Goal: Task Accomplishment & Management: Complete application form

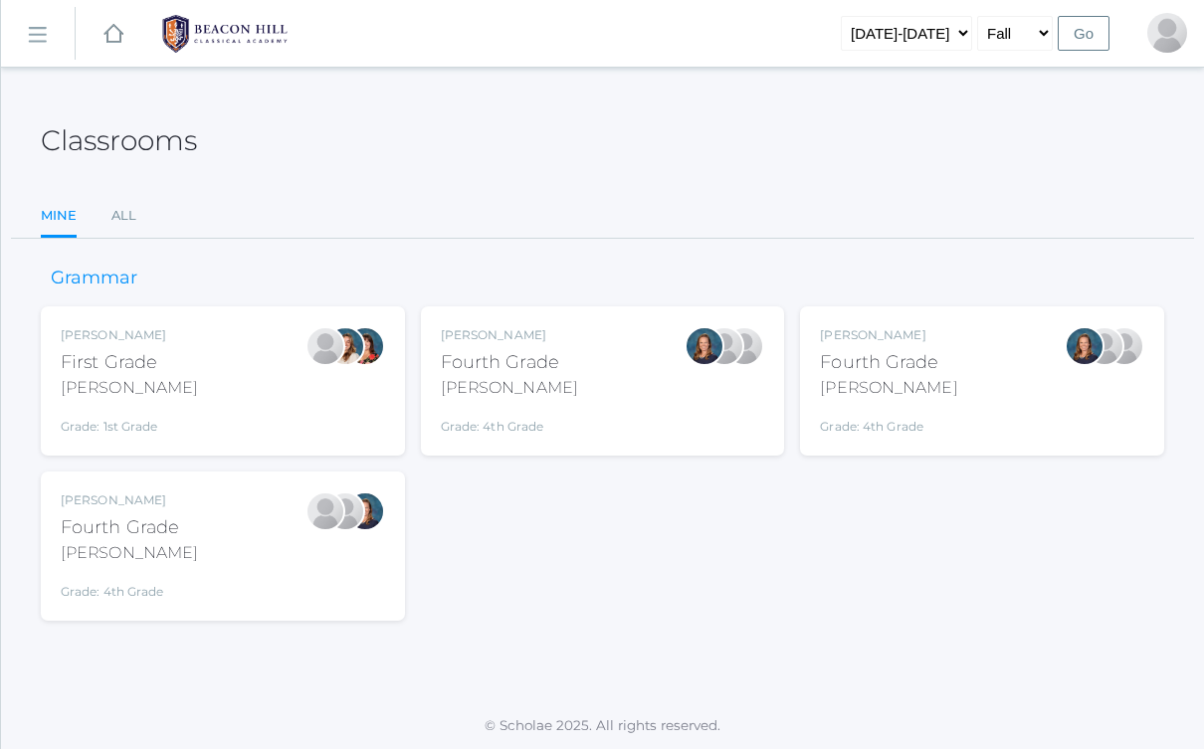
click at [567, 378] on div "Ellie Bradley Fourth Grade Bradley Grade: 4th Grade 04LA" at bounding box center [603, 380] width 324 height 109
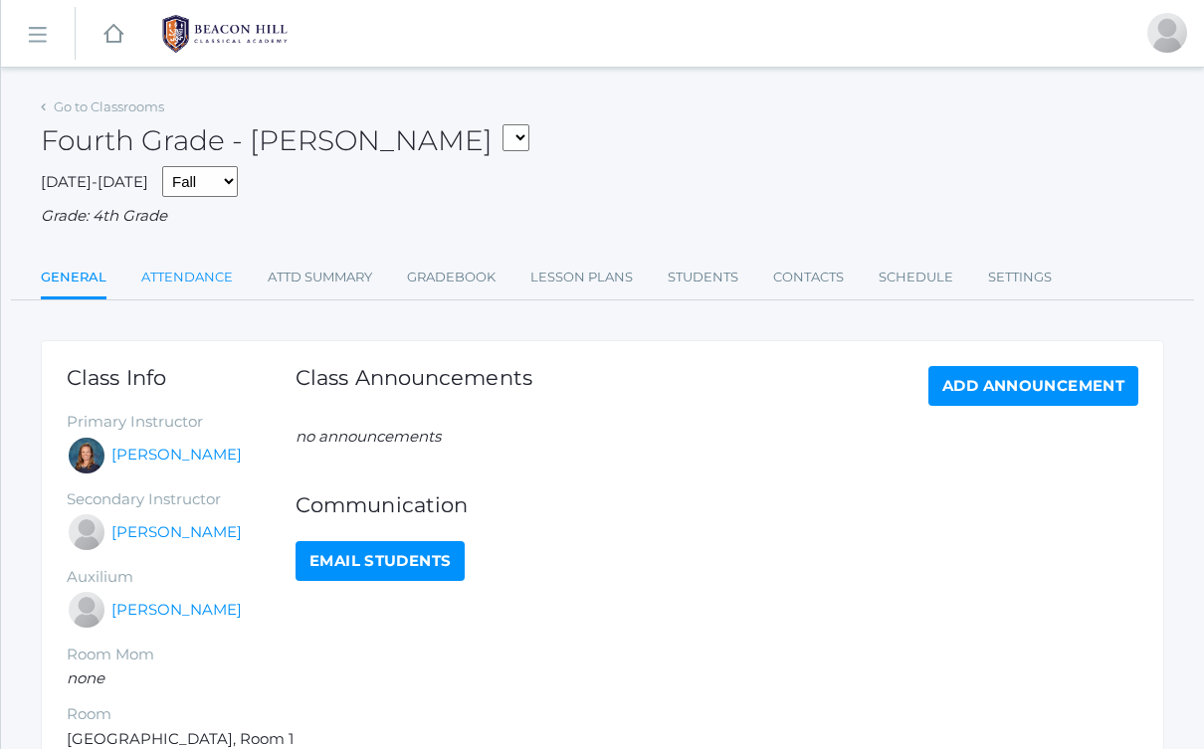
click at [221, 277] on link "Attendance" at bounding box center [187, 278] width 92 height 40
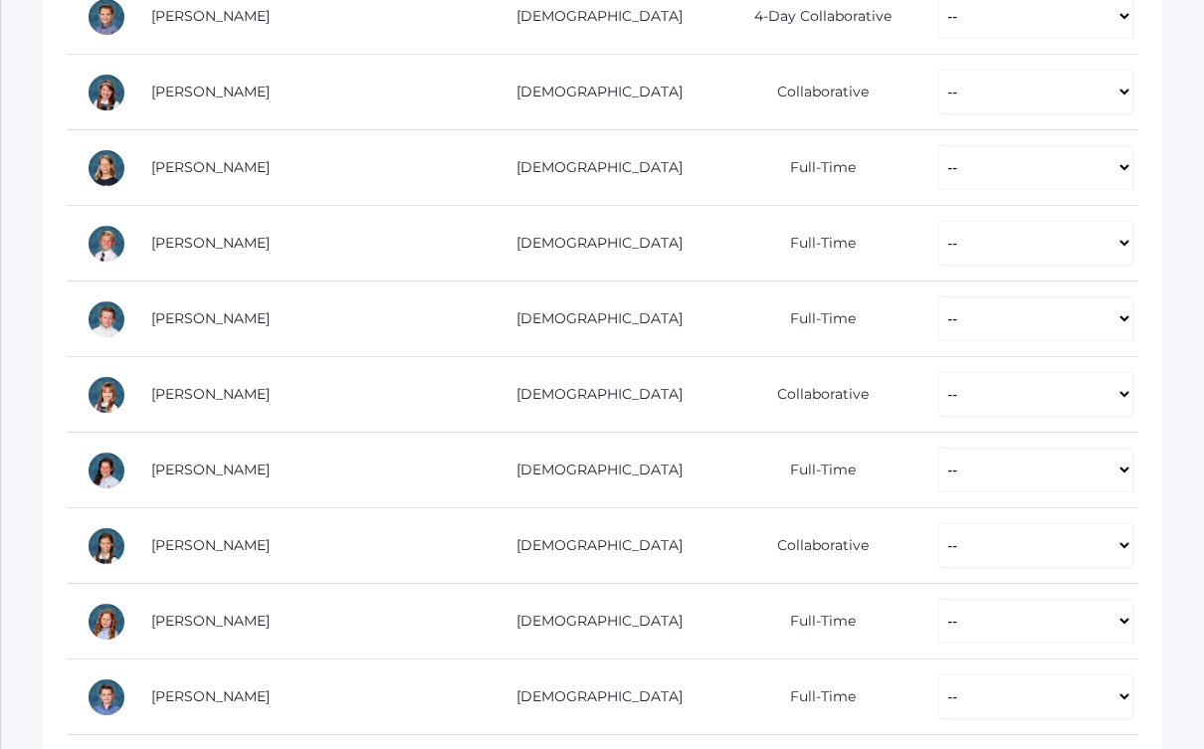
scroll to position [746, 0]
select select "P"
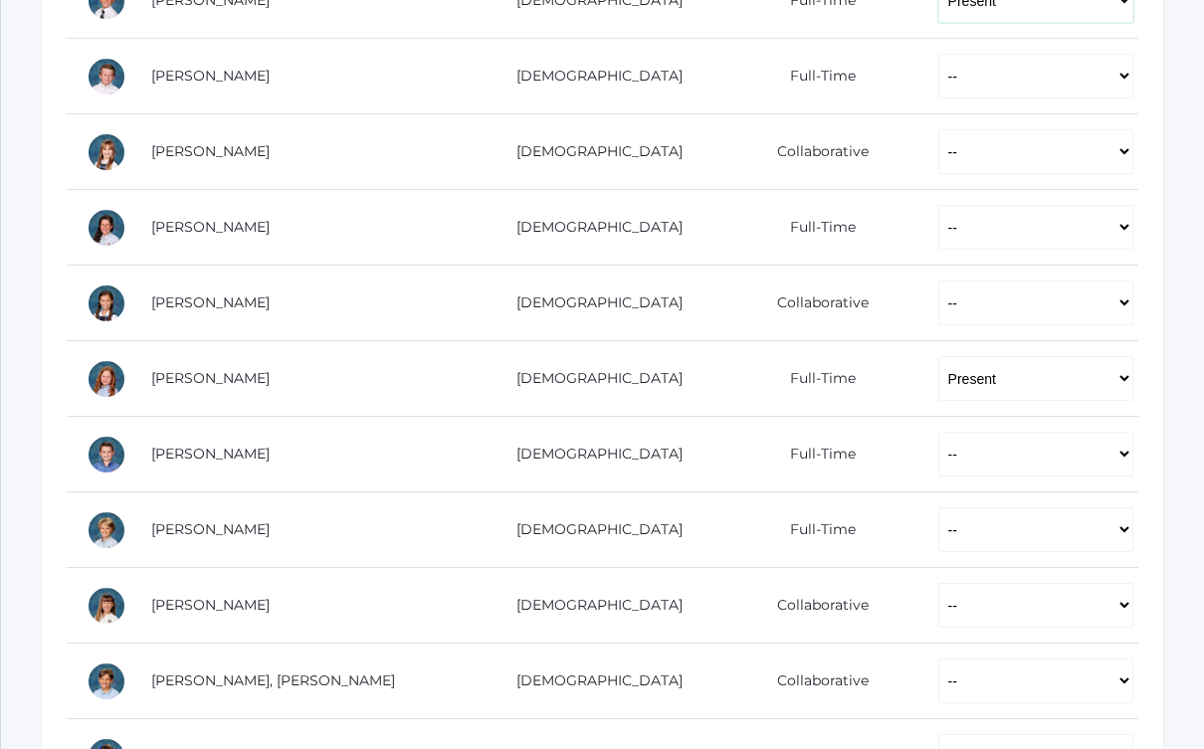
scroll to position [1005, 0]
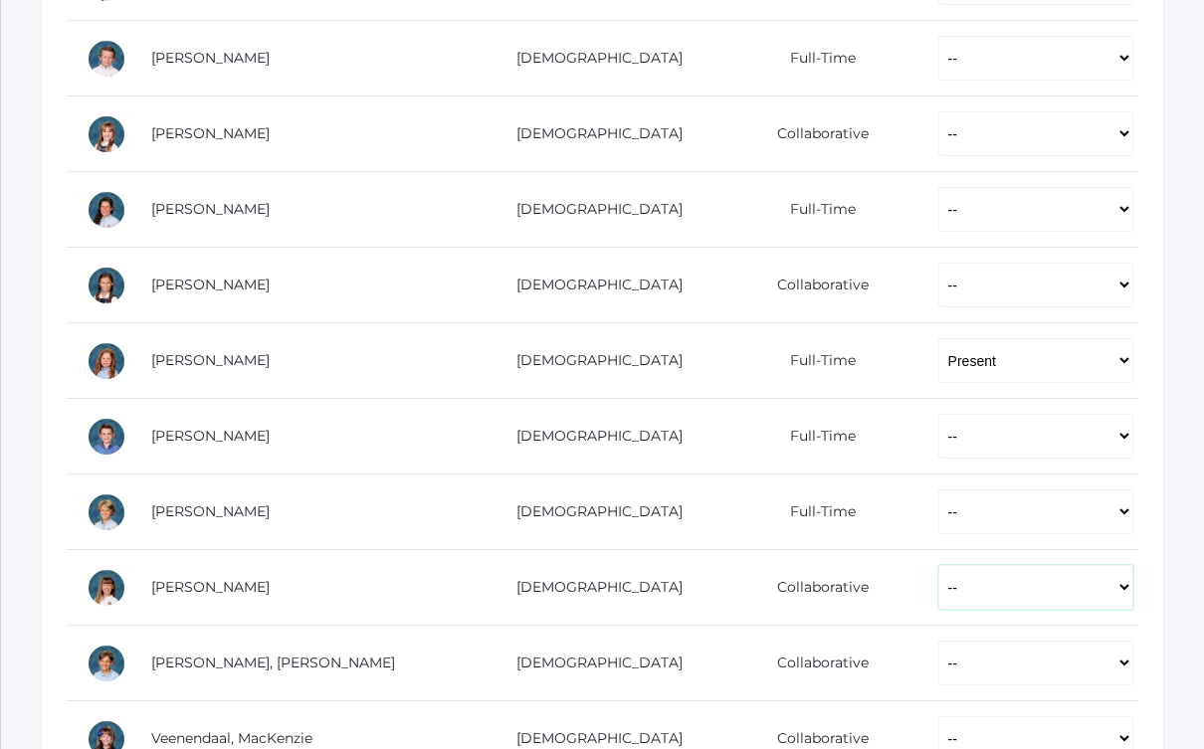
select select "P"
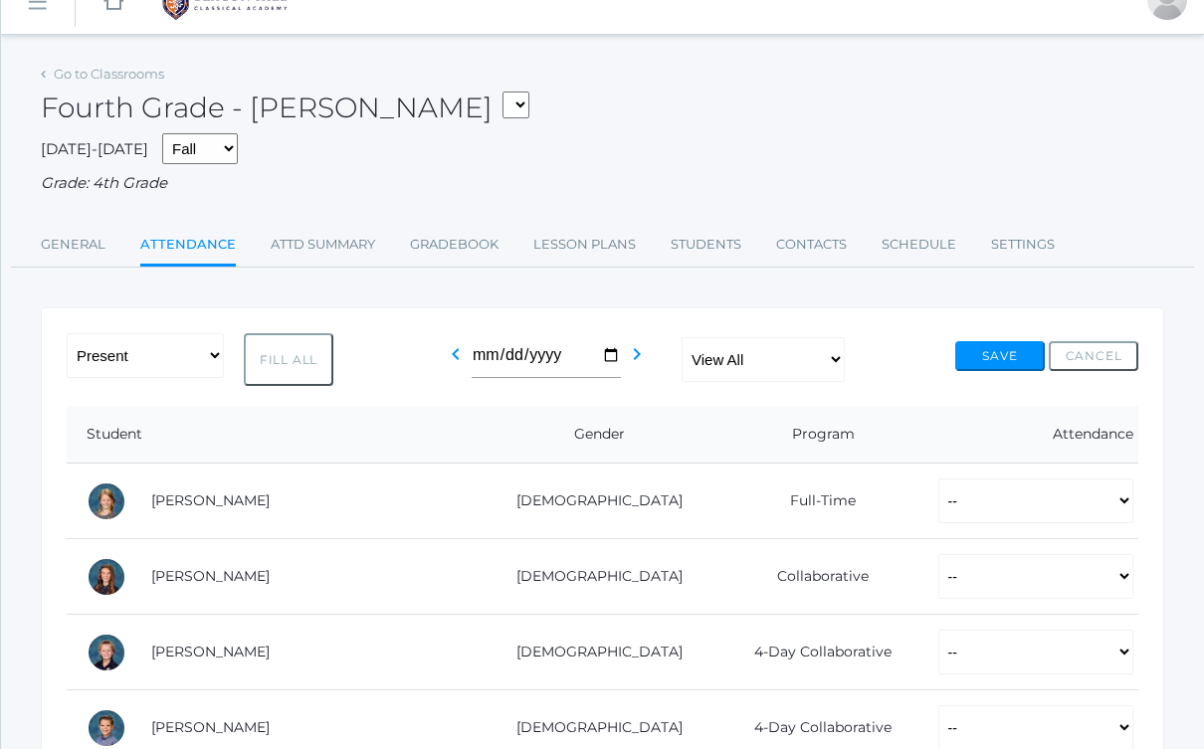
scroll to position [0, 0]
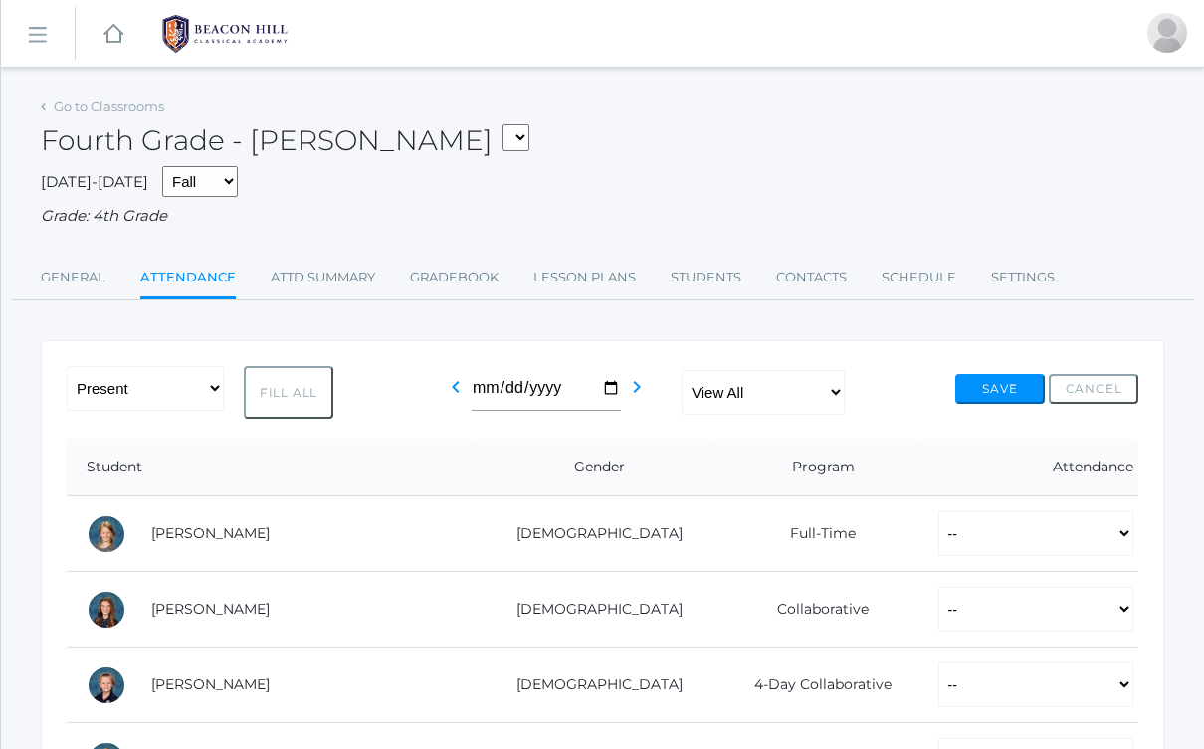
click at [984, 374] on button "Save" at bounding box center [1000, 389] width 90 height 30
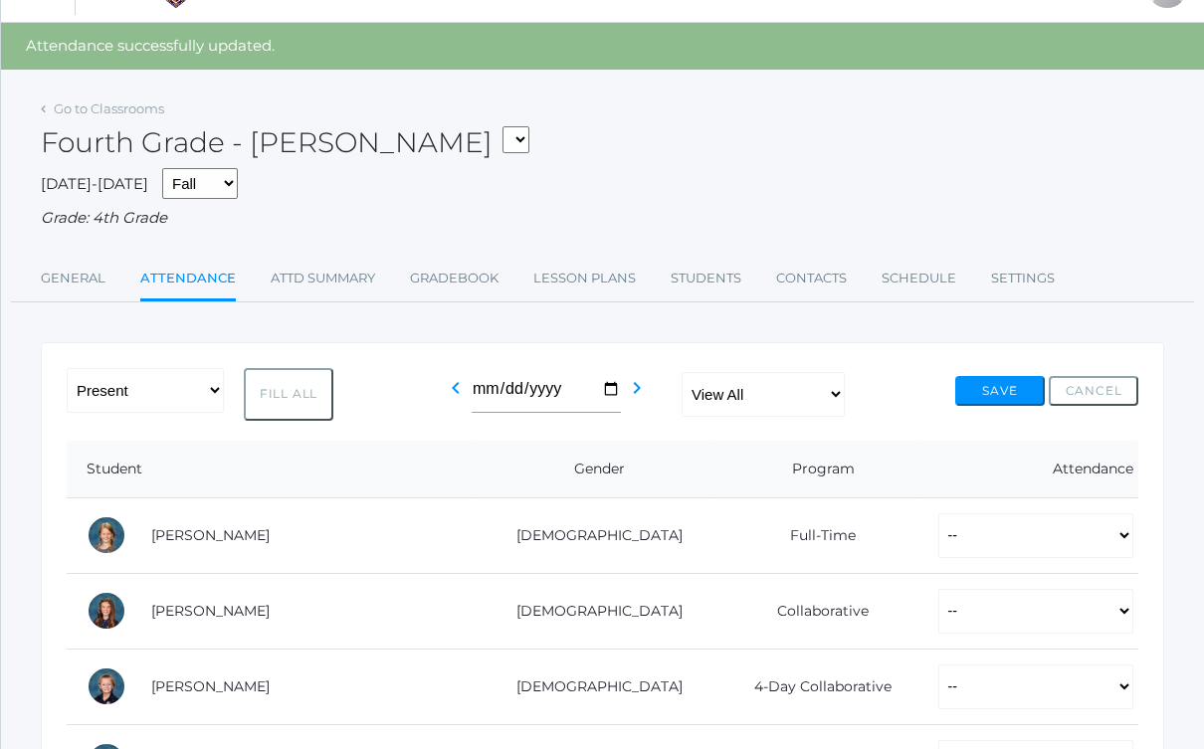
scroll to position [53, 0]
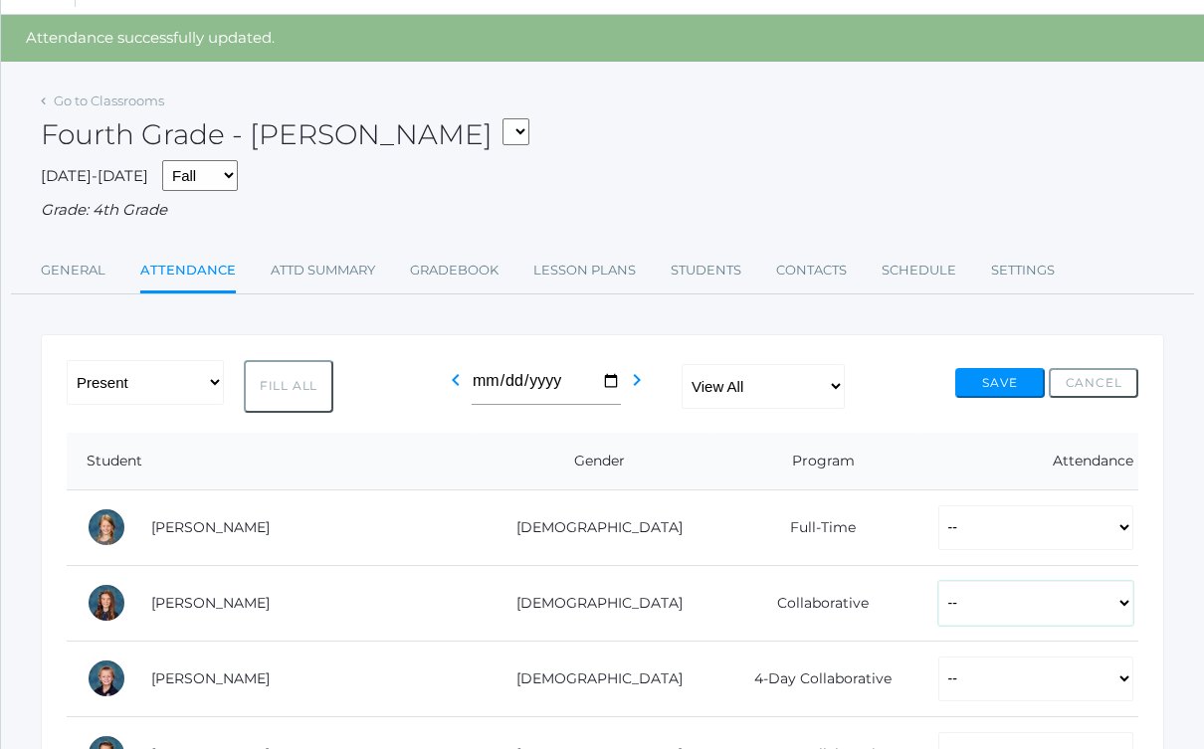
select select "P"
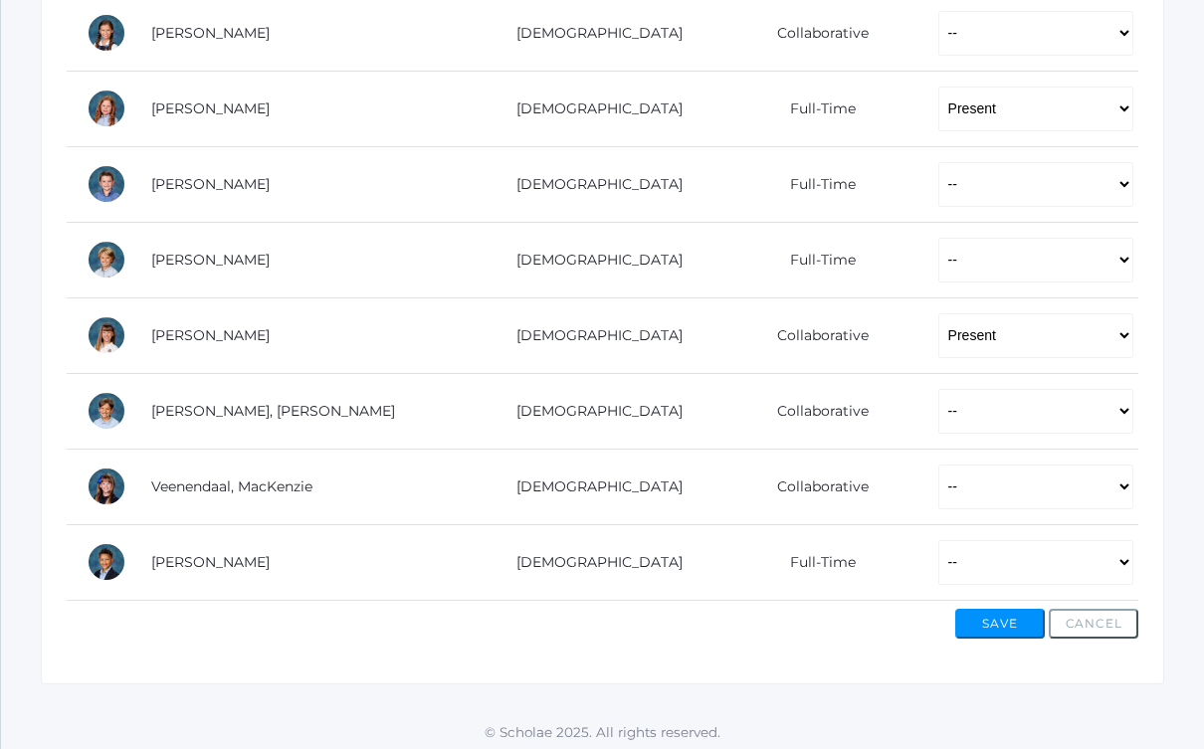
scroll to position [1302, 0]
click at [1054, 277] on td "-- Present Present-At-Home Tardy Excused Tardy Unexcused Absent Excused Absent …" at bounding box center [1028, 261] width 220 height 76
select select "P"
click at [1000, 612] on button "Save" at bounding box center [1000, 625] width 90 height 30
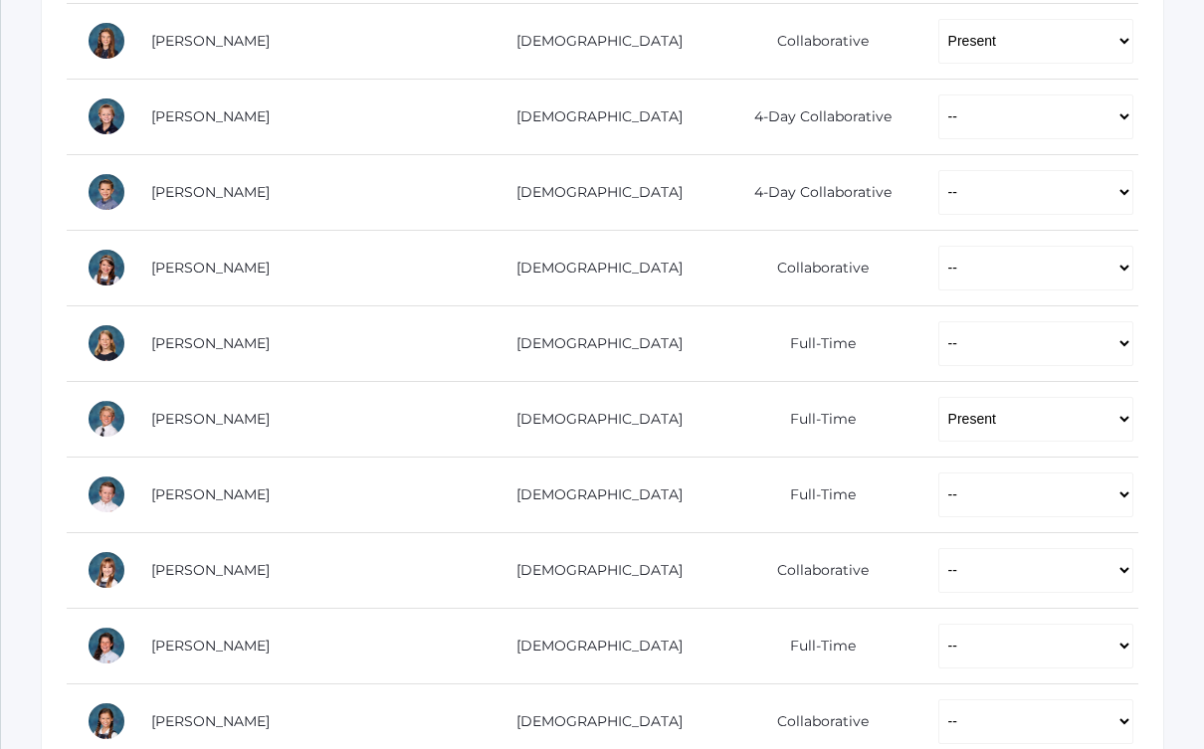
scroll to position [620, 0]
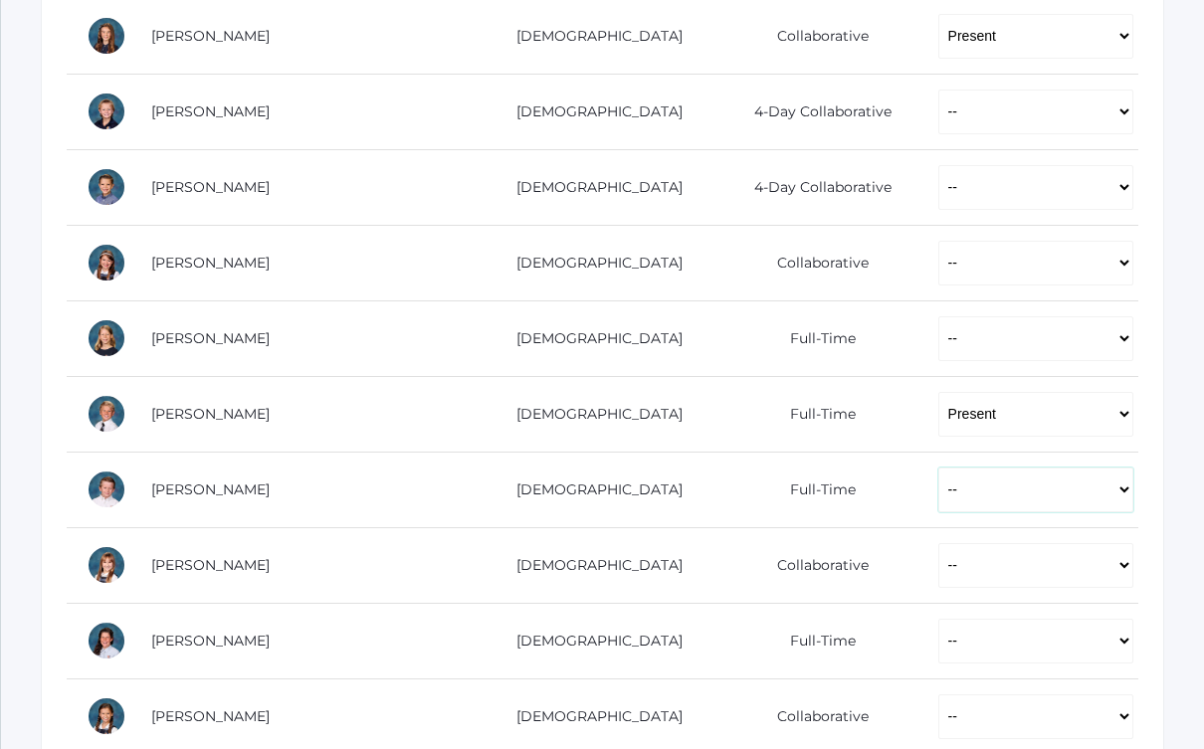
select select "P"
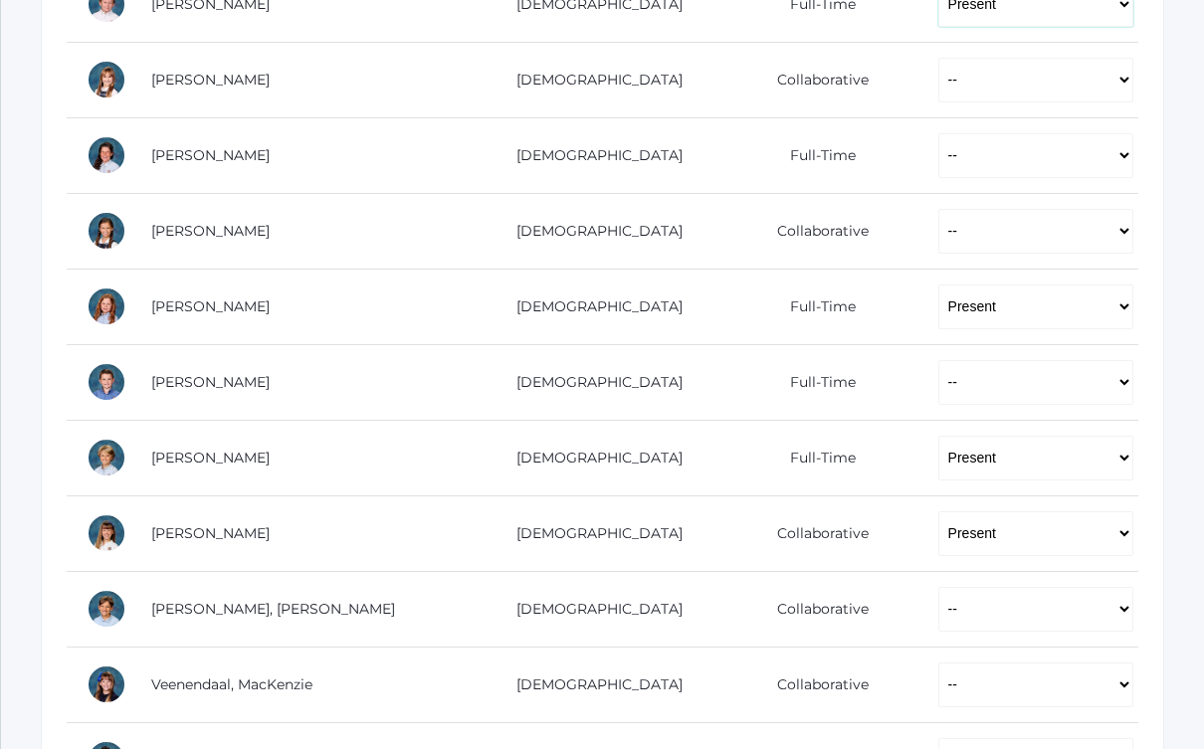
scroll to position [1135, 0]
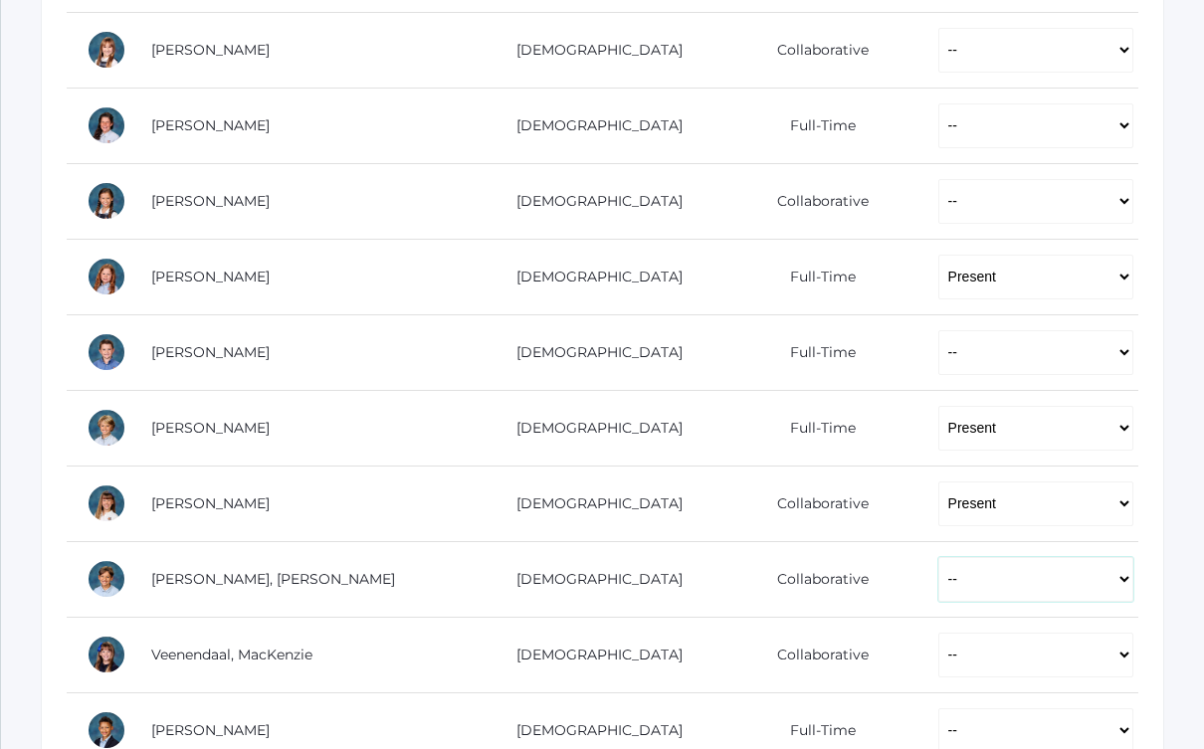
select select "P"
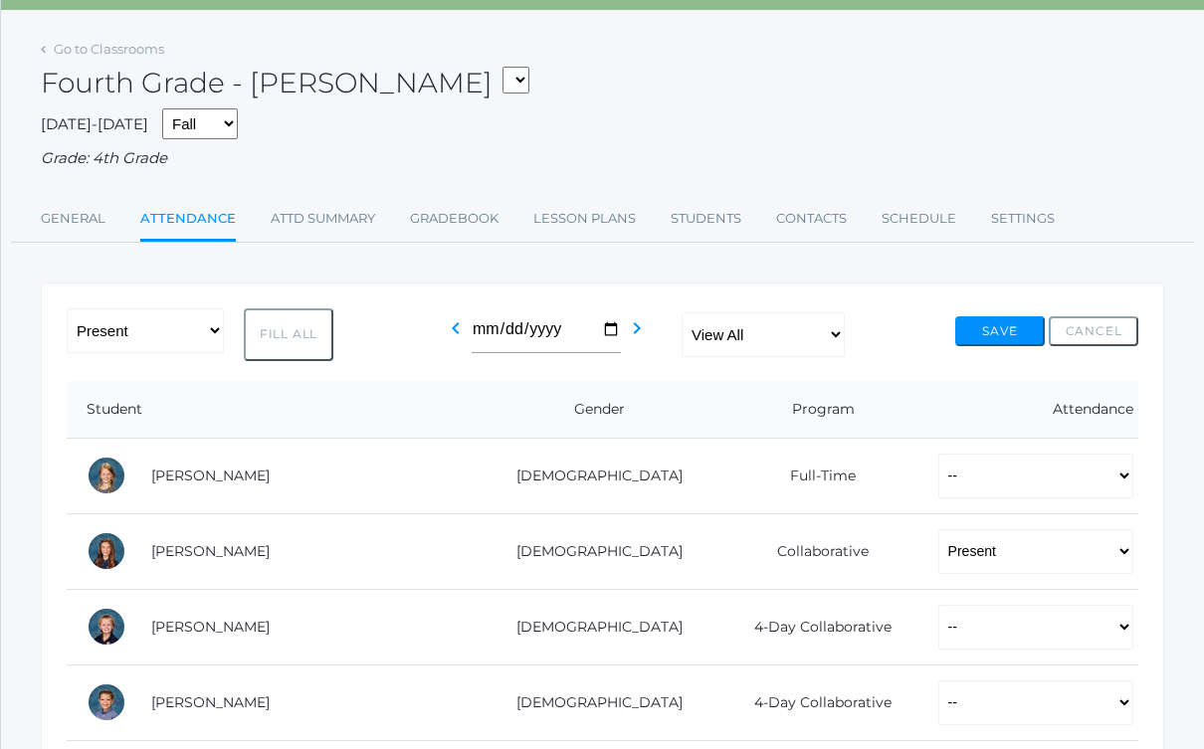
scroll to position [98, 0]
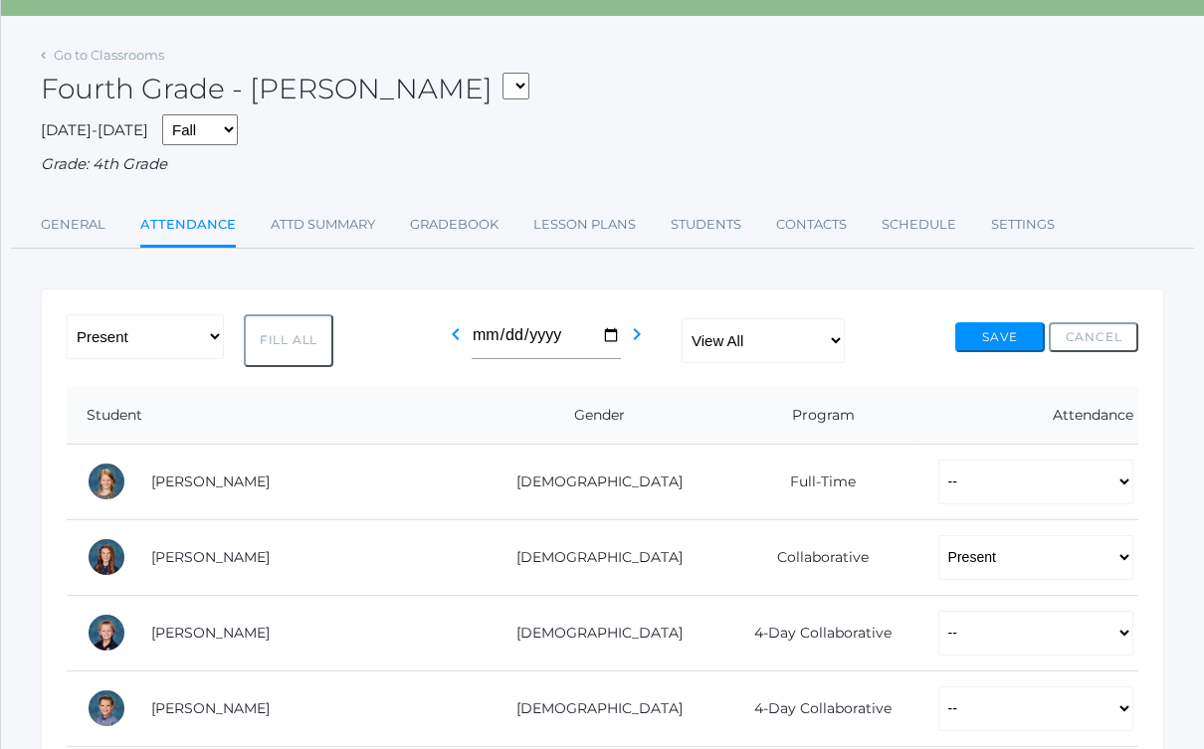
click at [997, 328] on button "Save" at bounding box center [1000, 337] width 90 height 30
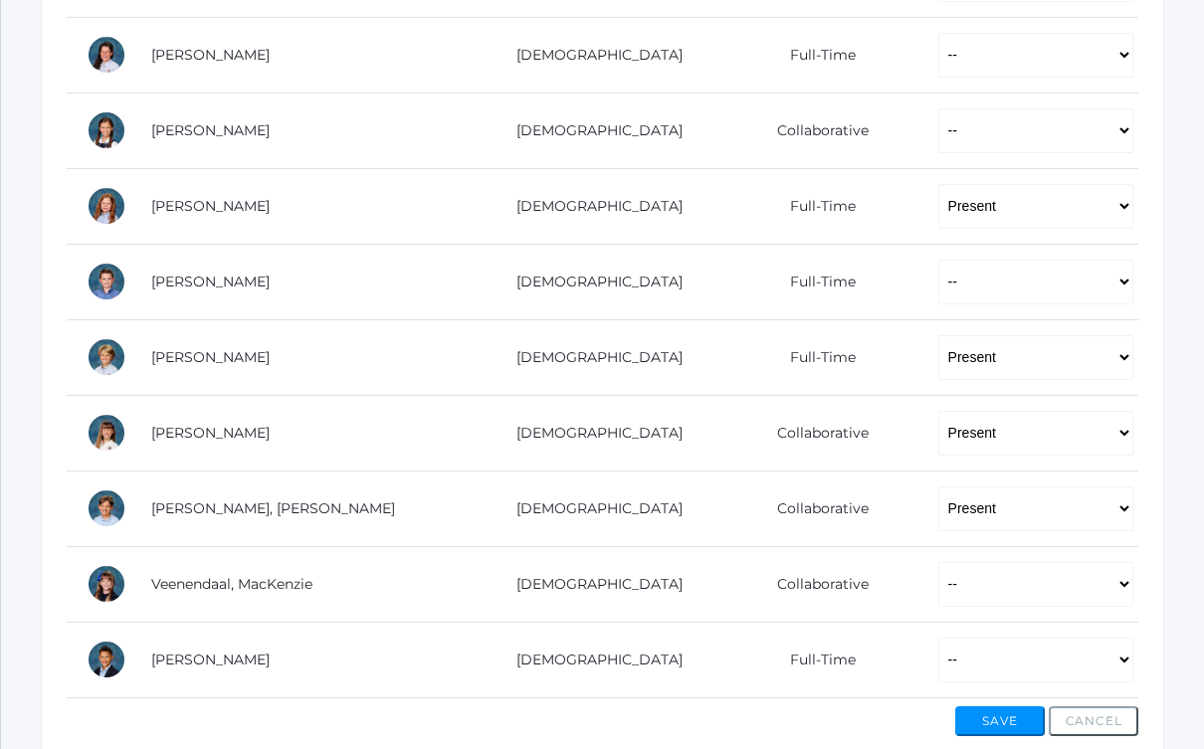
scroll to position [1211, 0]
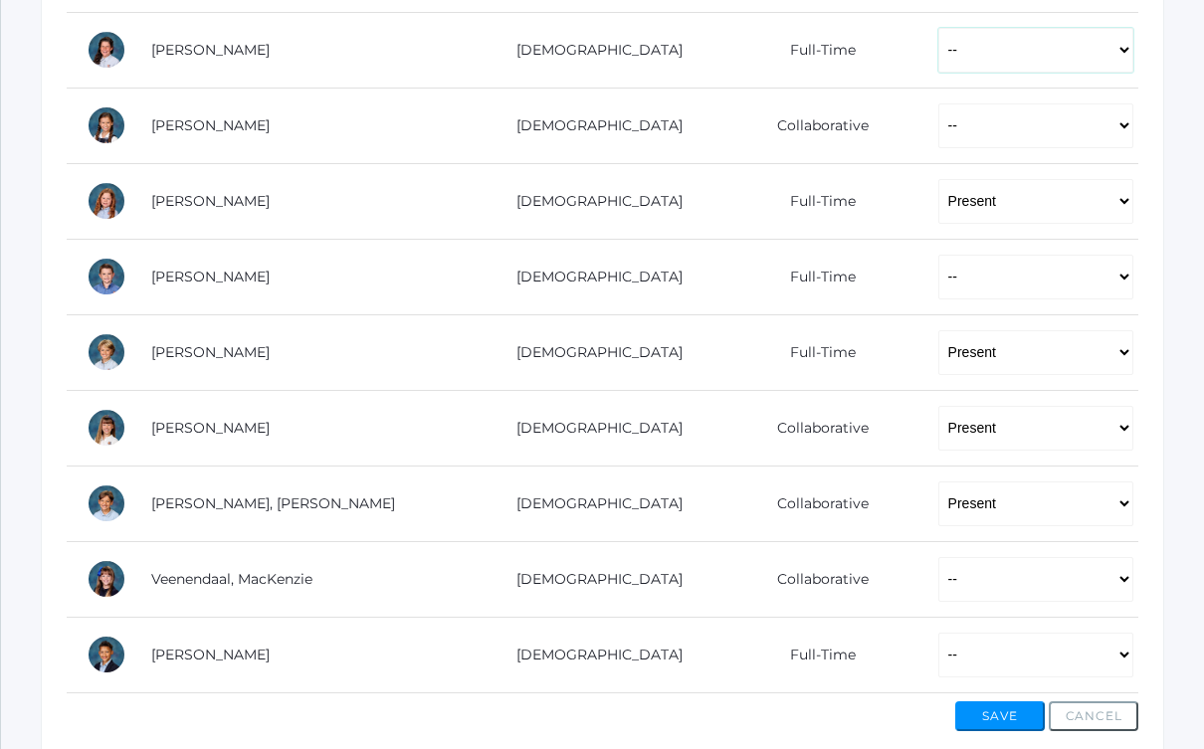
select select "P"
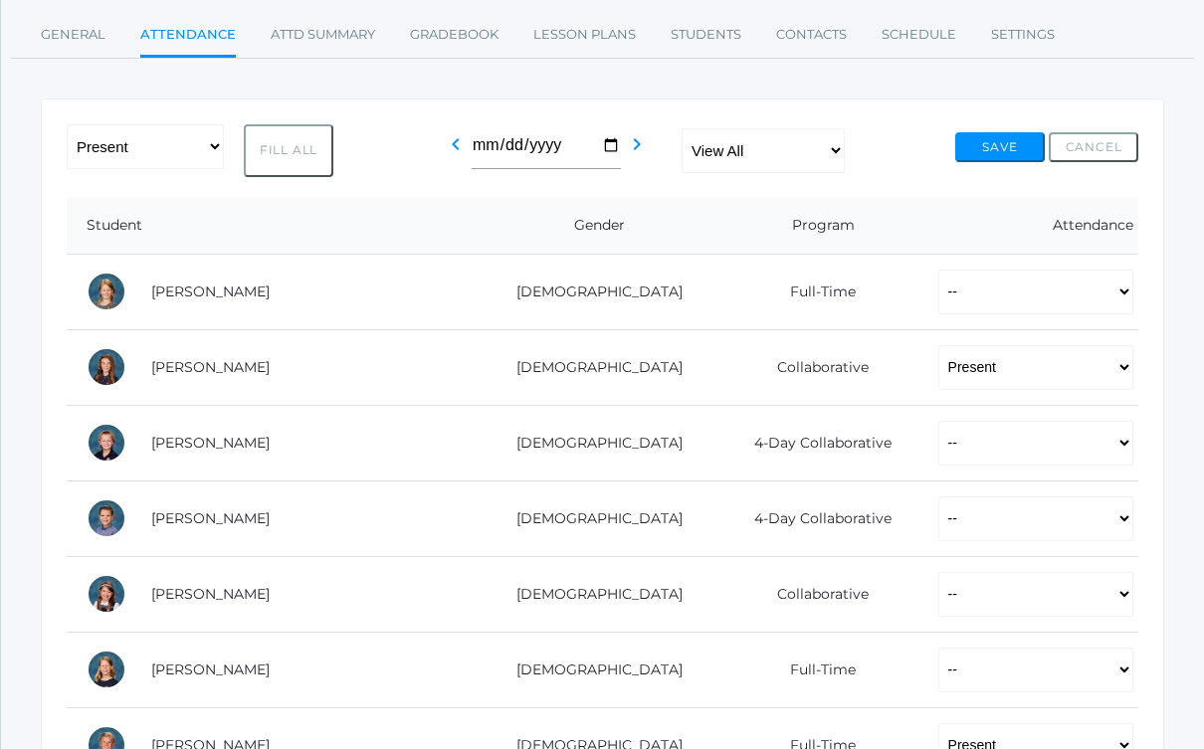
scroll to position [292, 0]
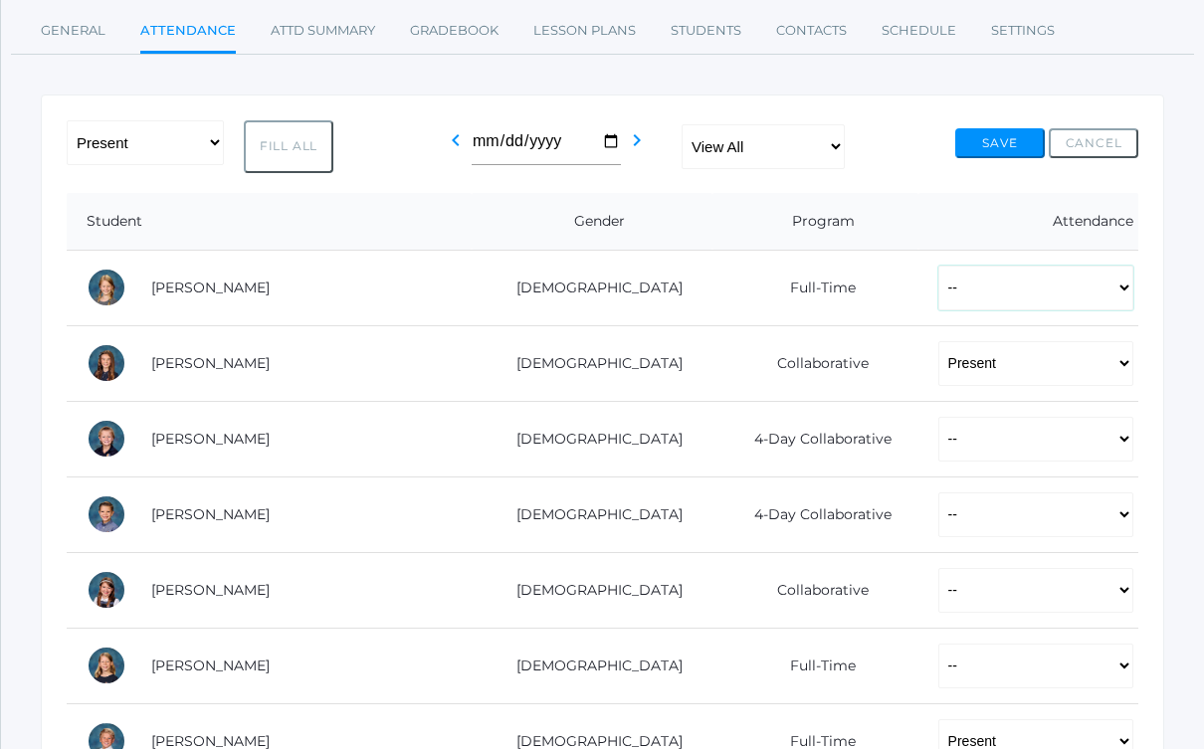
select select "P"
drag, startPoint x: 939, startPoint y: 353, endPoint x: 922, endPoint y: 303, distance: 52.5
select select
select select "P"
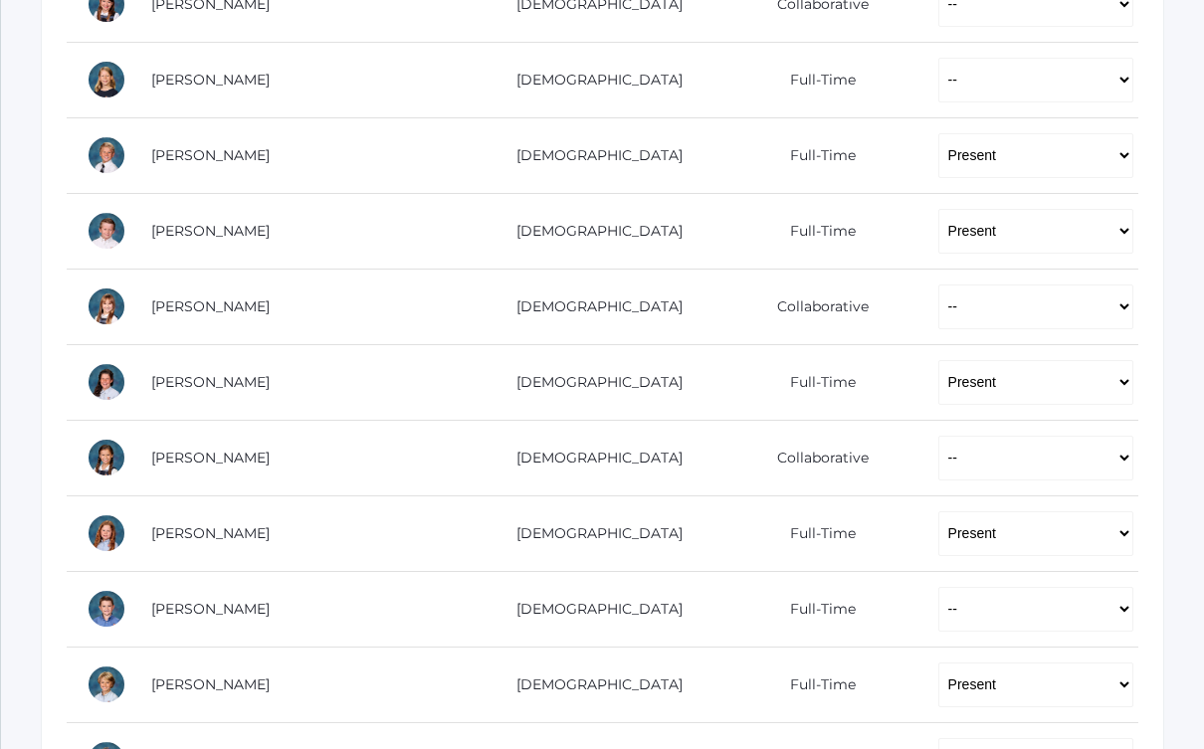
scroll to position [914, 0]
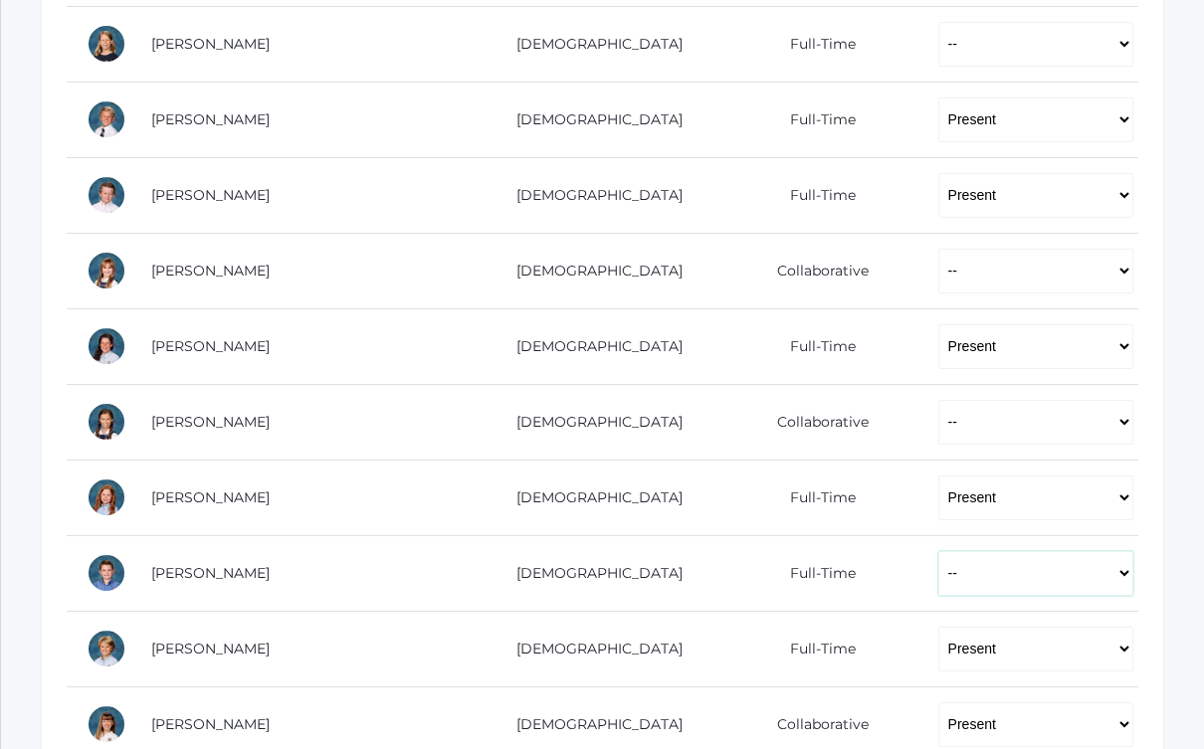
select select "P"
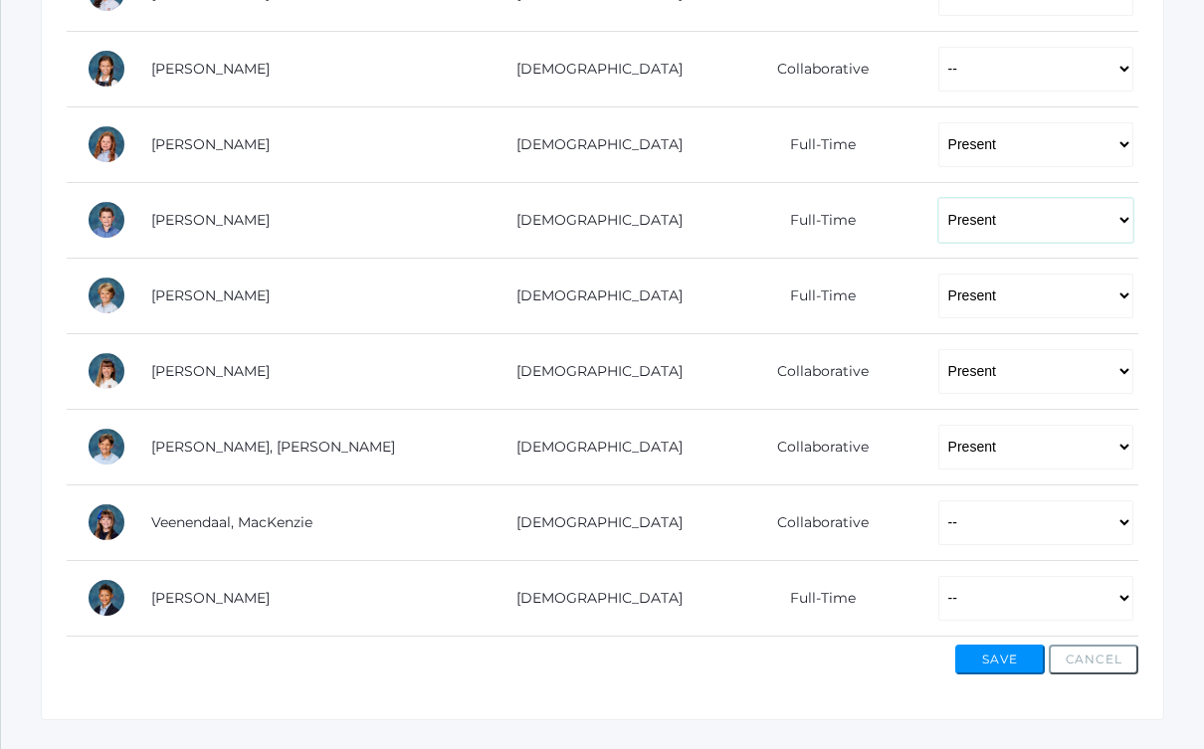
scroll to position [1270, 0]
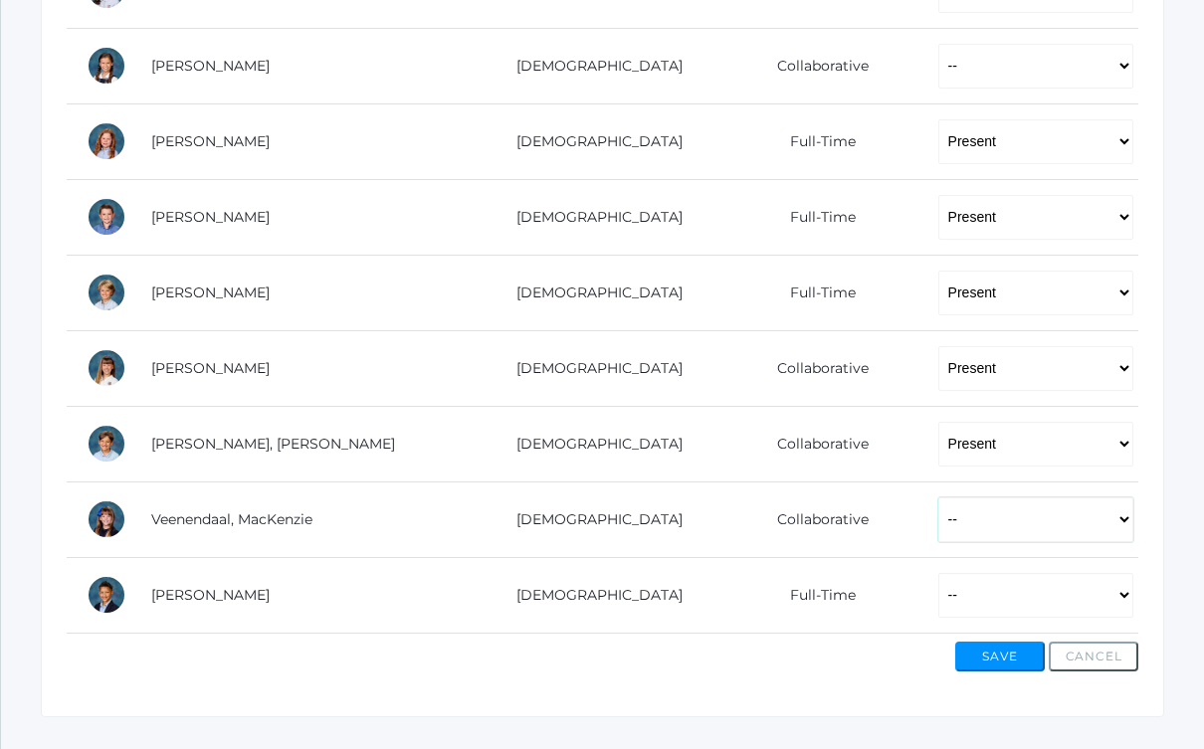
select select "AE"
select select "P"
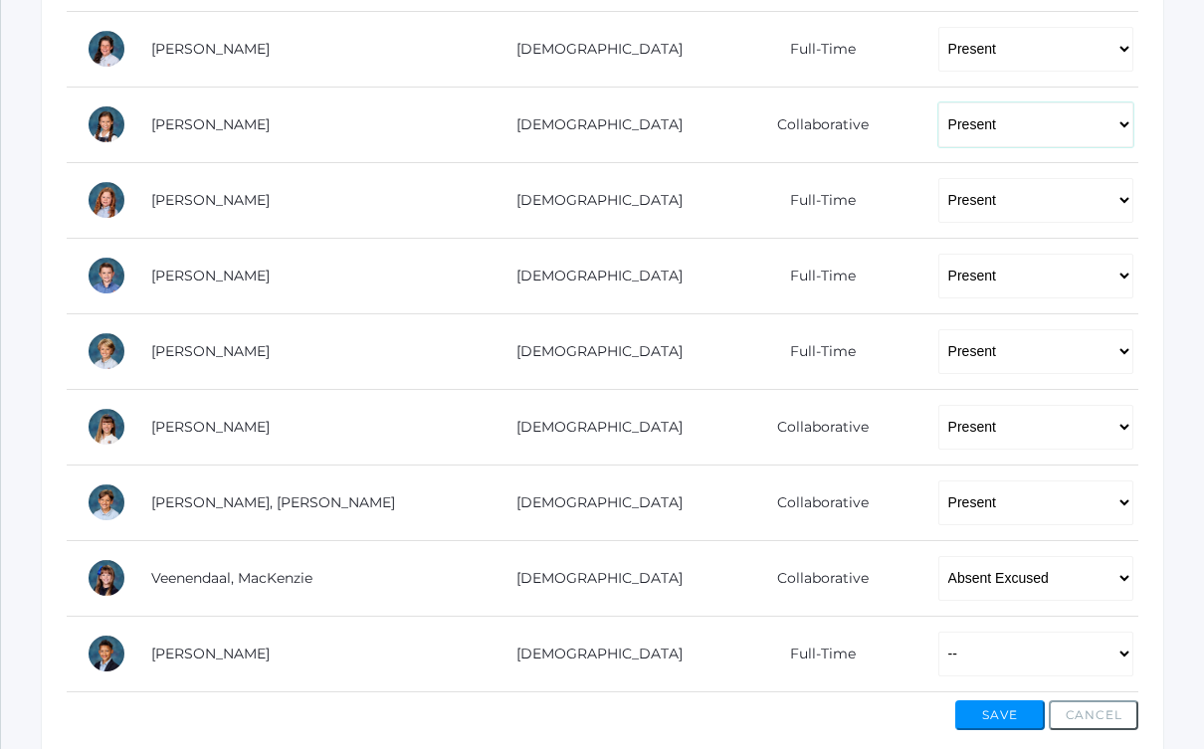
scroll to position [1206, 0]
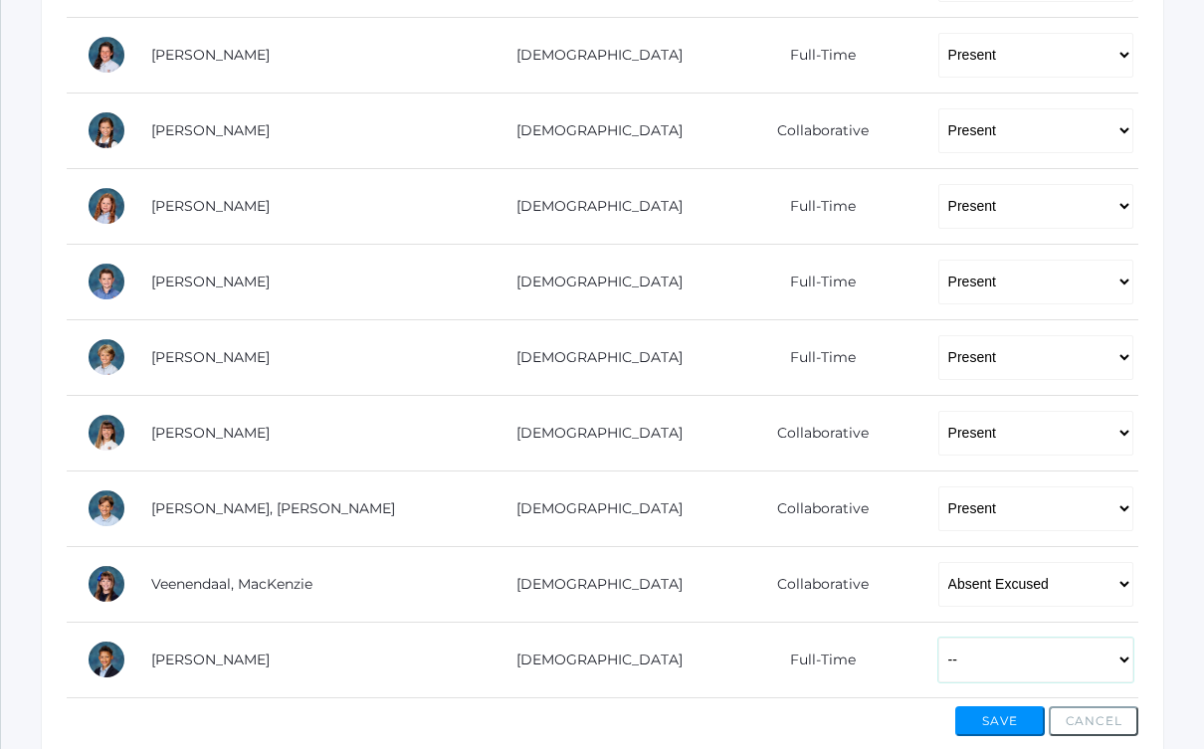
select select "P"
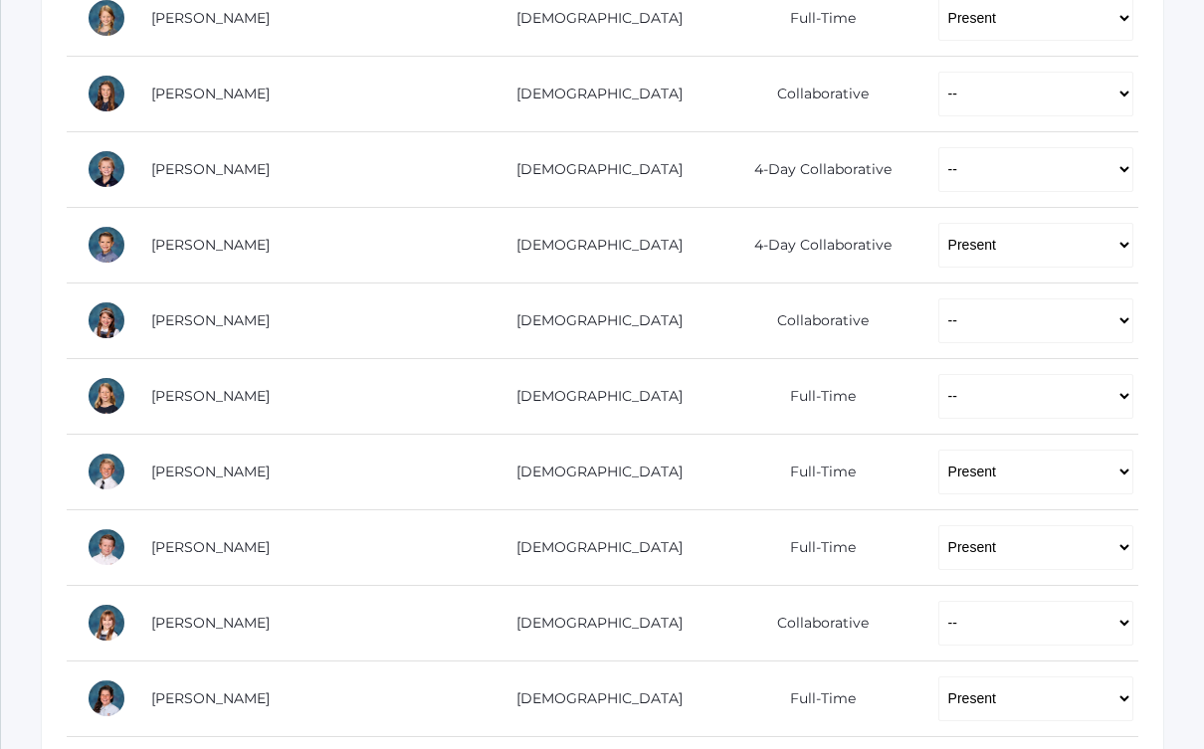
scroll to position [551, 0]
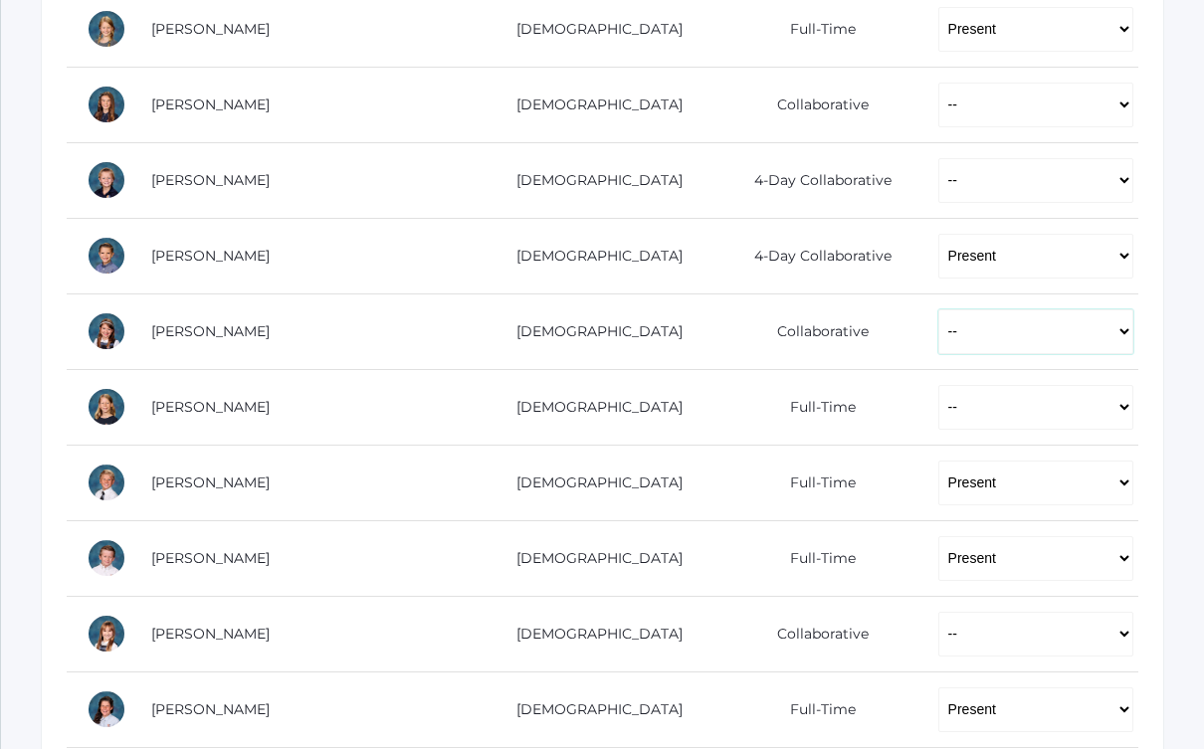
select select "P"
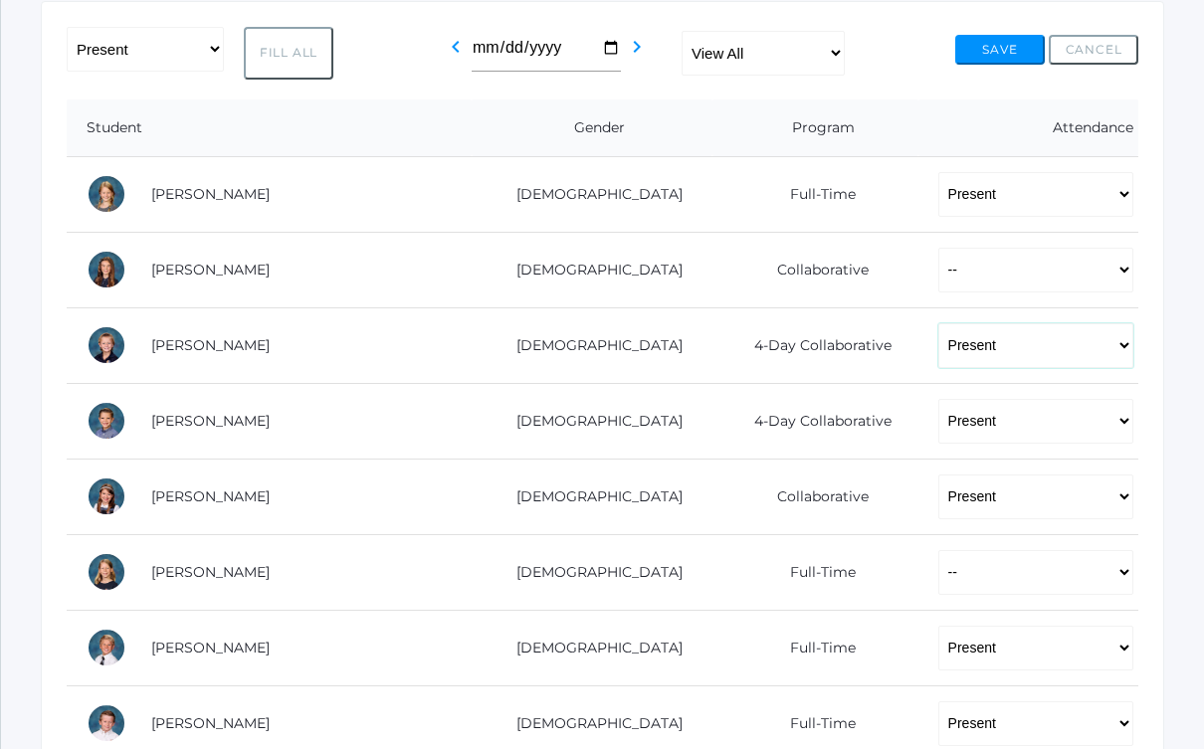
scroll to position [387, 0]
click at [986, 34] on button "Save" at bounding box center [1000, 49] width 90 height 30
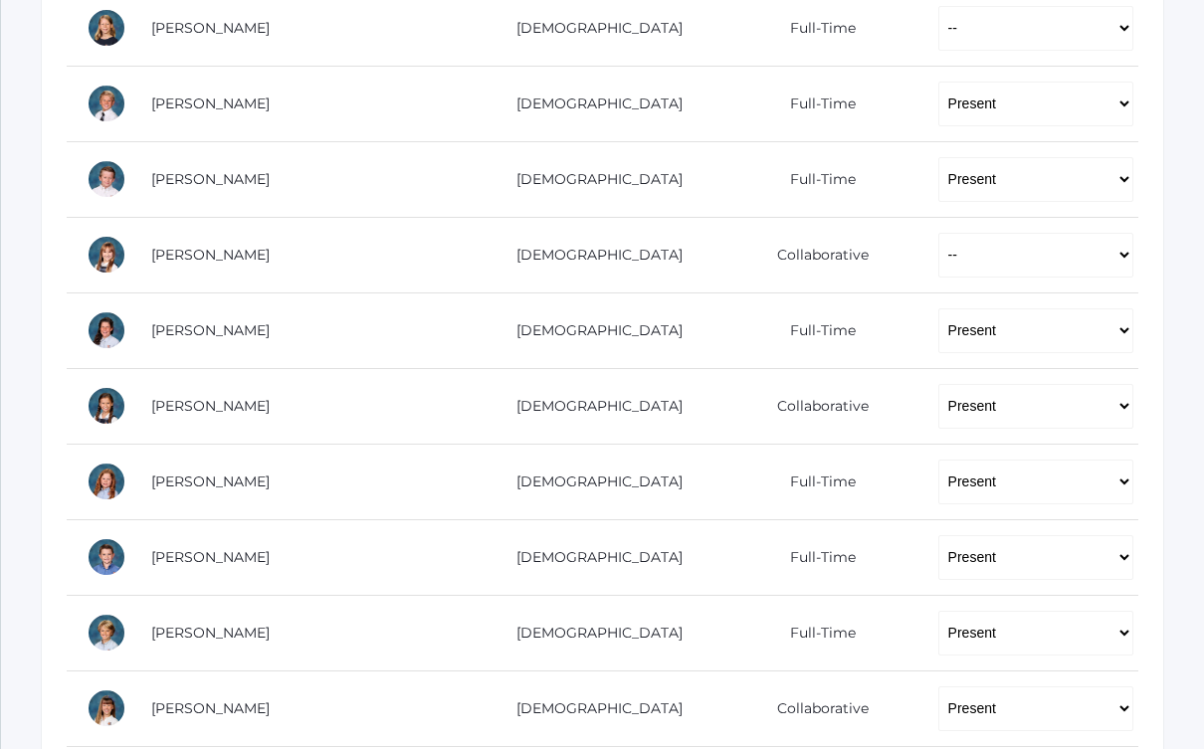
scroll to position [930, 0]
select select "P"
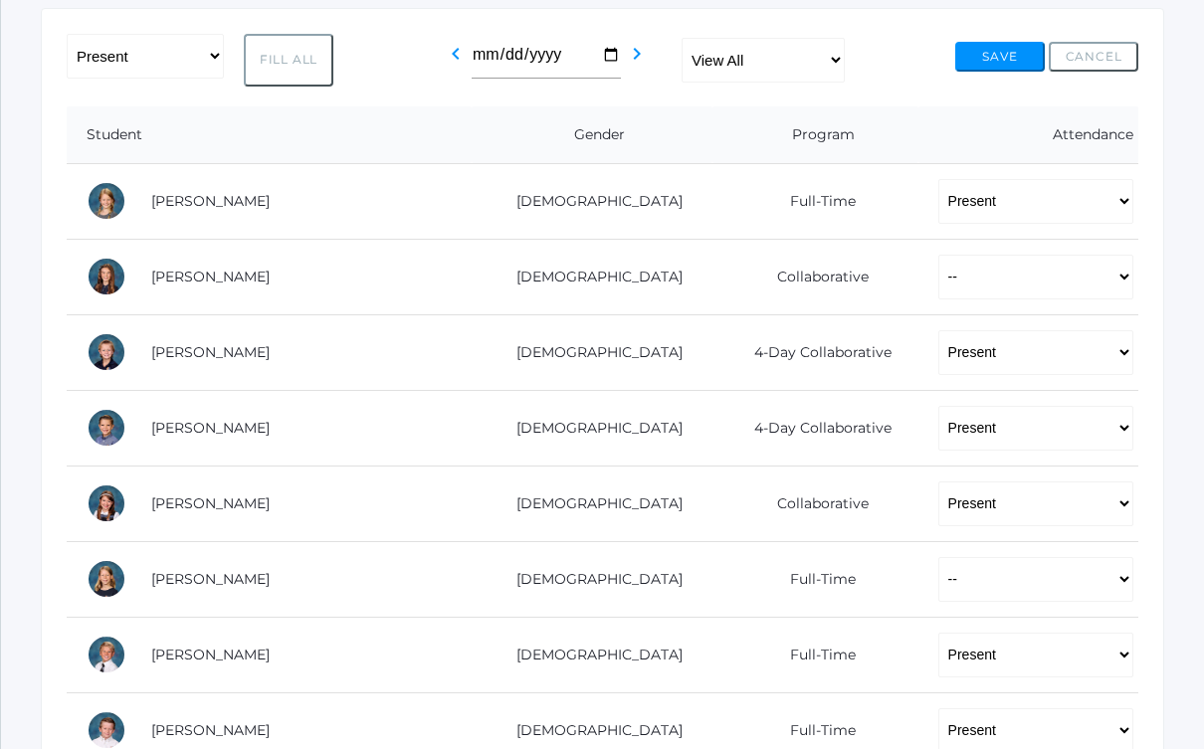
scroll to position [355, 0]
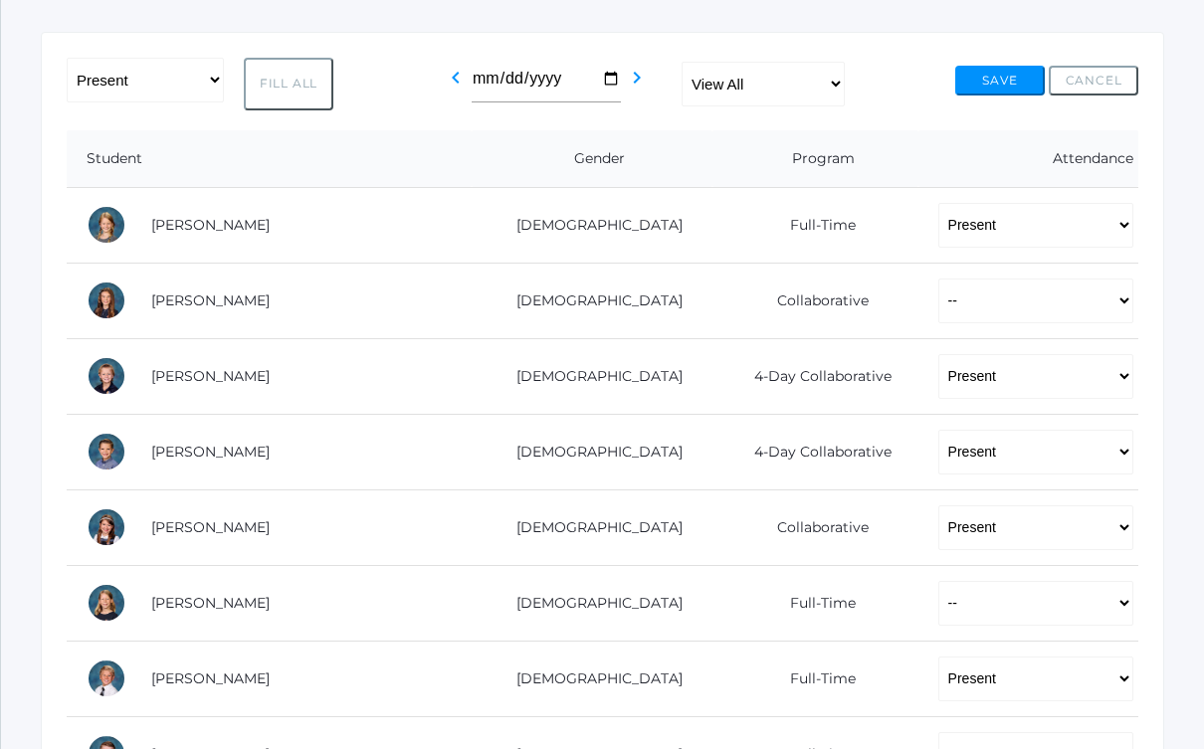
click at [1004, 68] on button "Save" at bounding box center [1000, 81] width 90 height 30
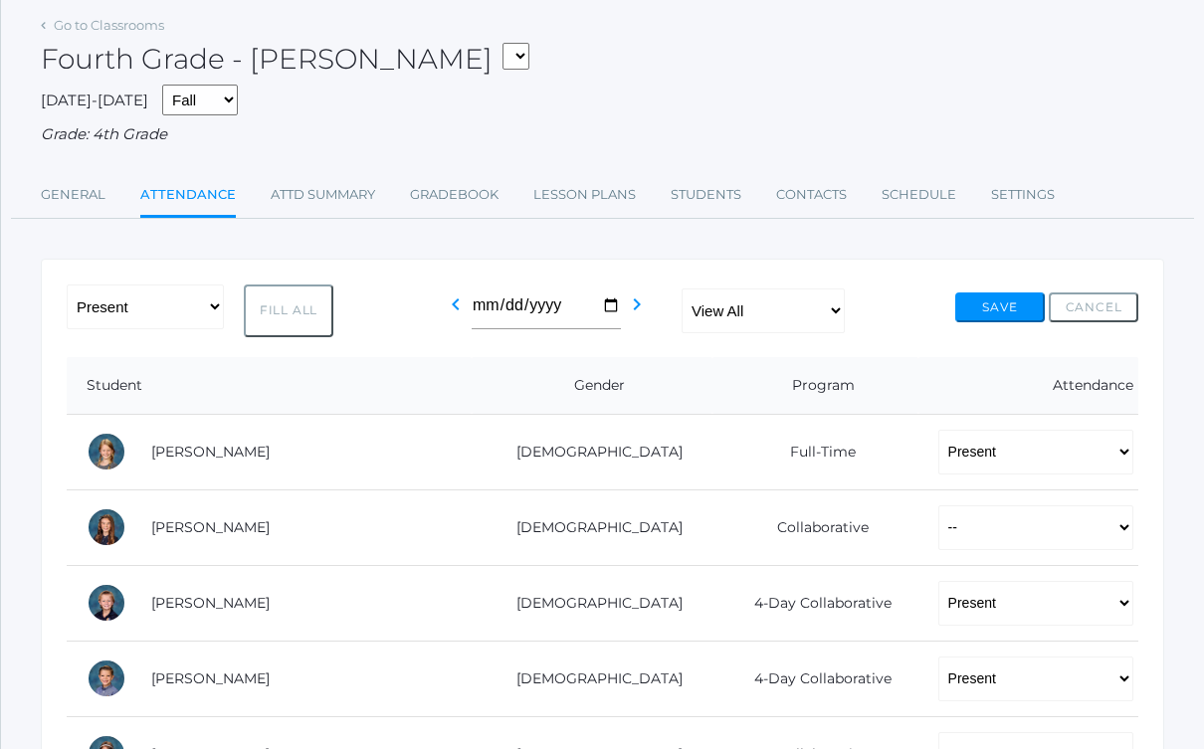
scroll to position [191, 0]
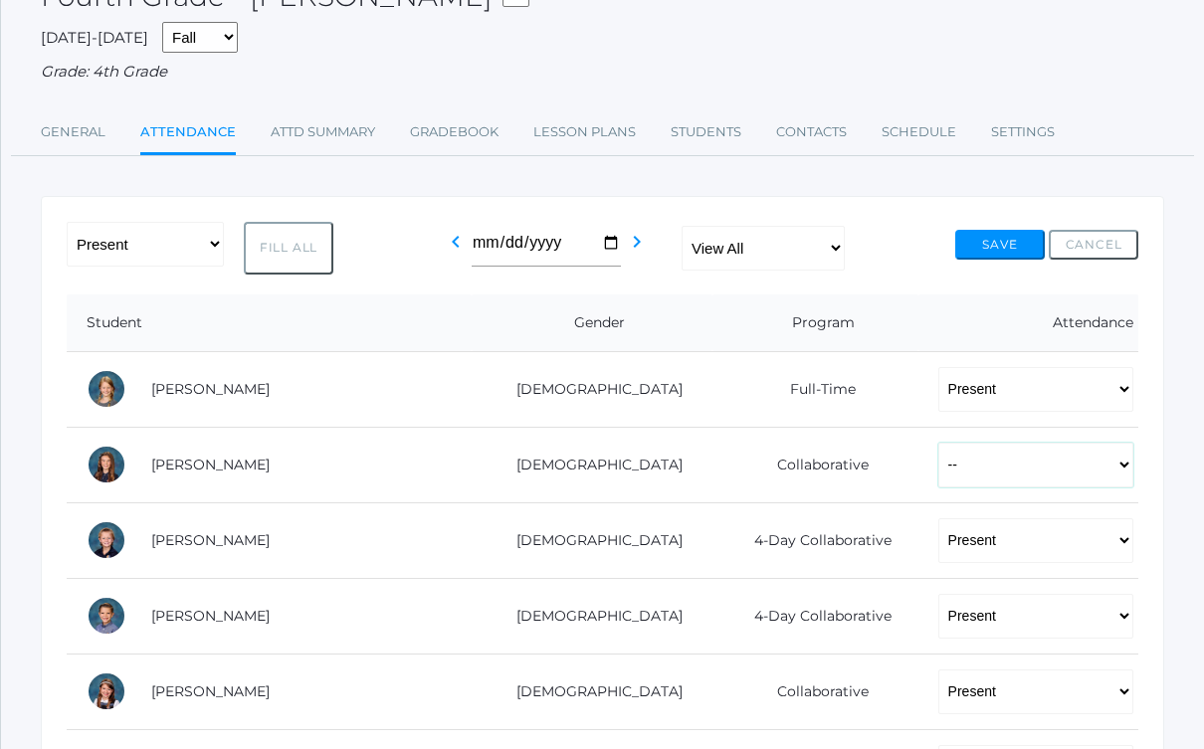
select select "P"
click at [988, 235] on button "Save" at bounding box center [1000, 245] width 90 height 30
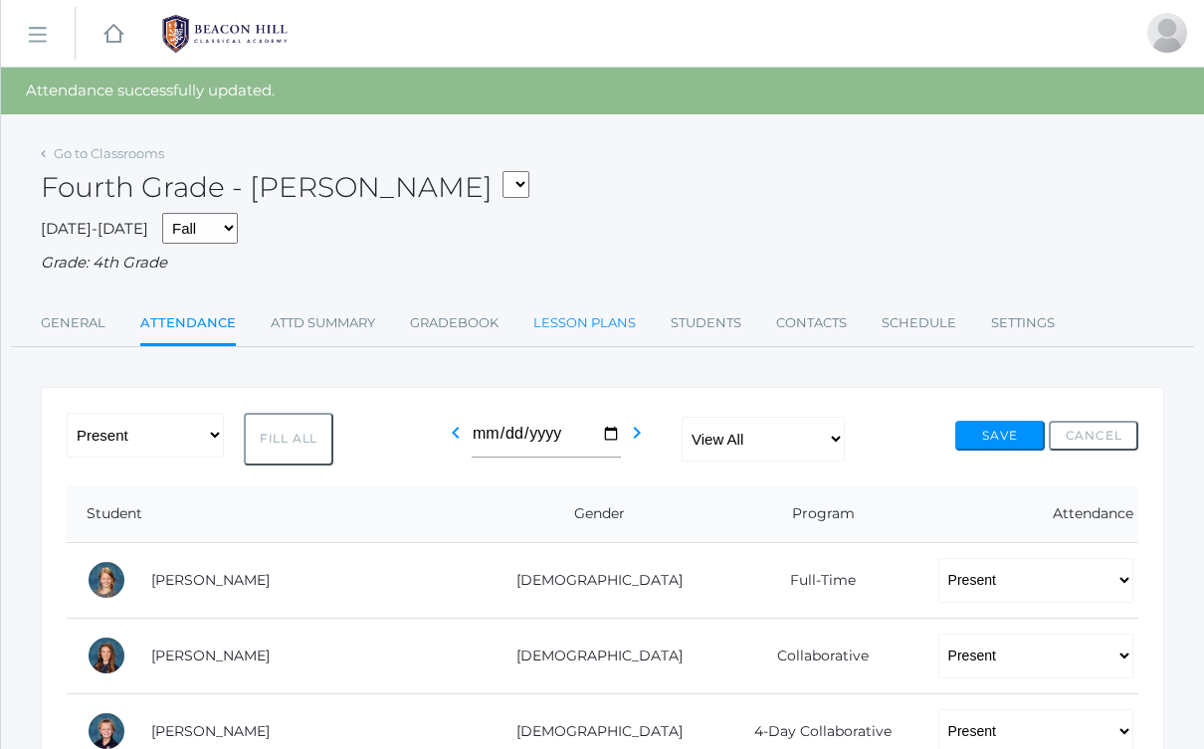
click at [596, 315] on link "Lesson Plans" at bounding box center [584, 323] width 102 height 40
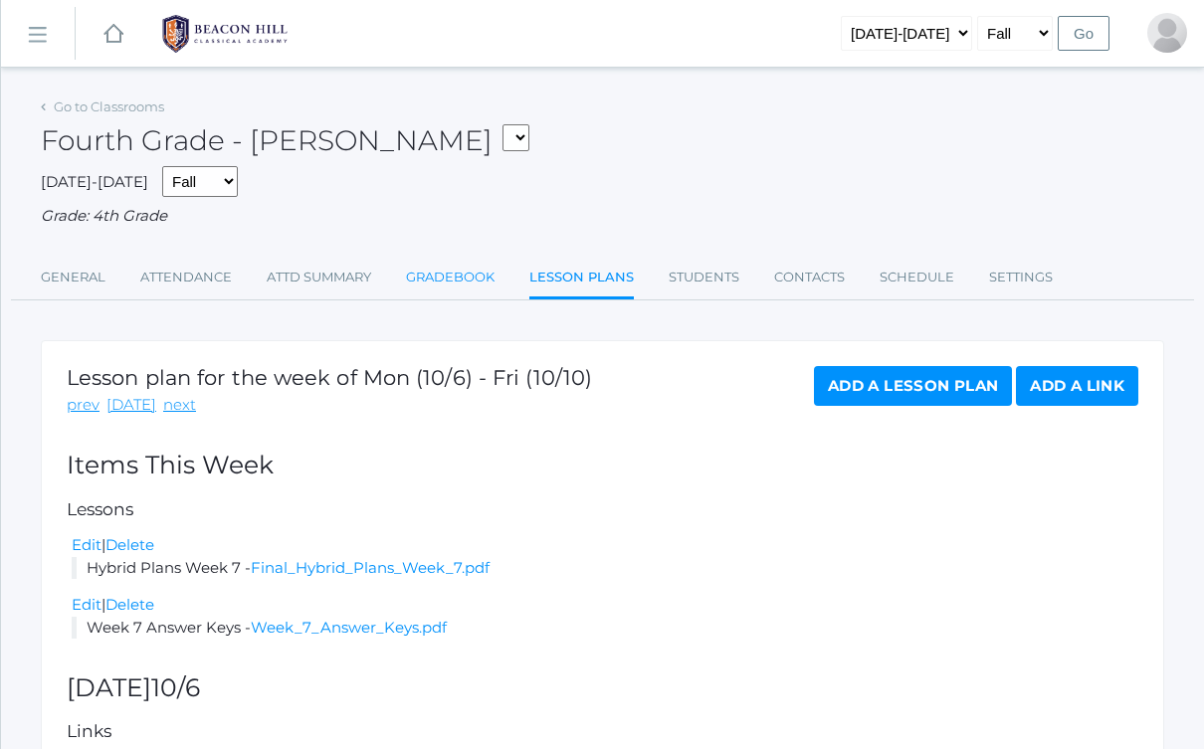
click at [426, 272] on link "Gradebook" at bounding box center [450, 278] width 89 height 40
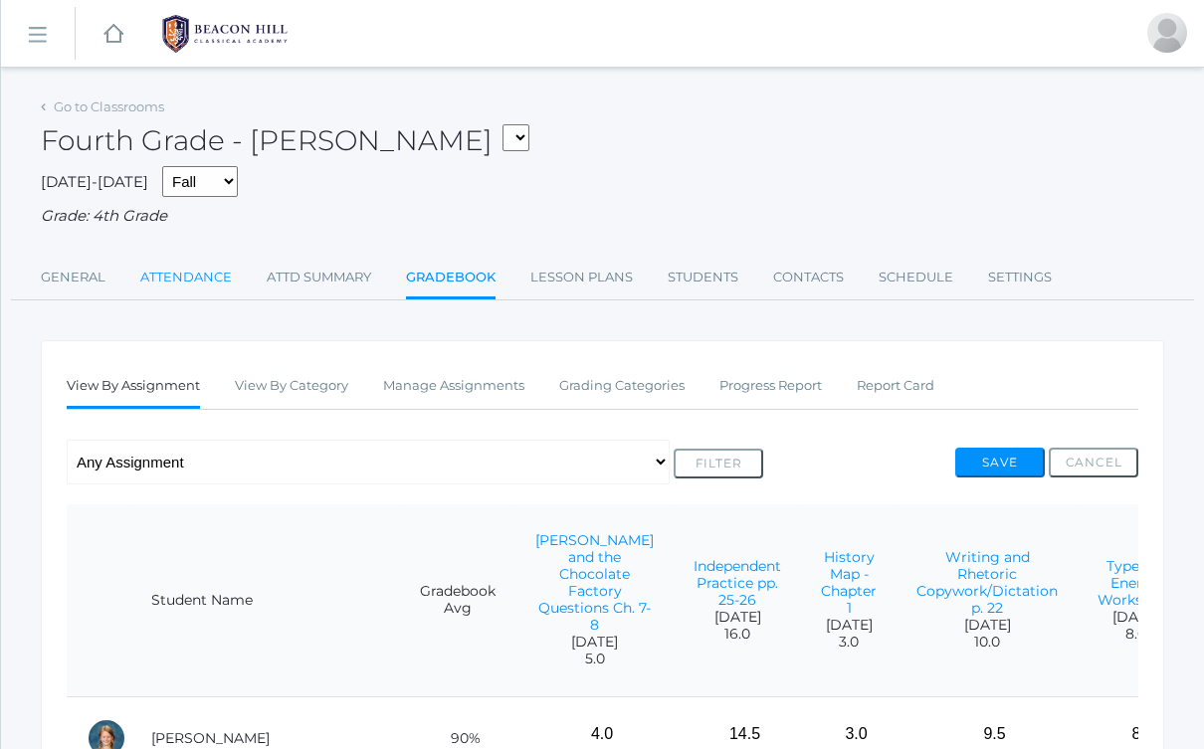
click at [201, 272] on link "Attendance" at bounding box center [186, 278] width 92 height 40
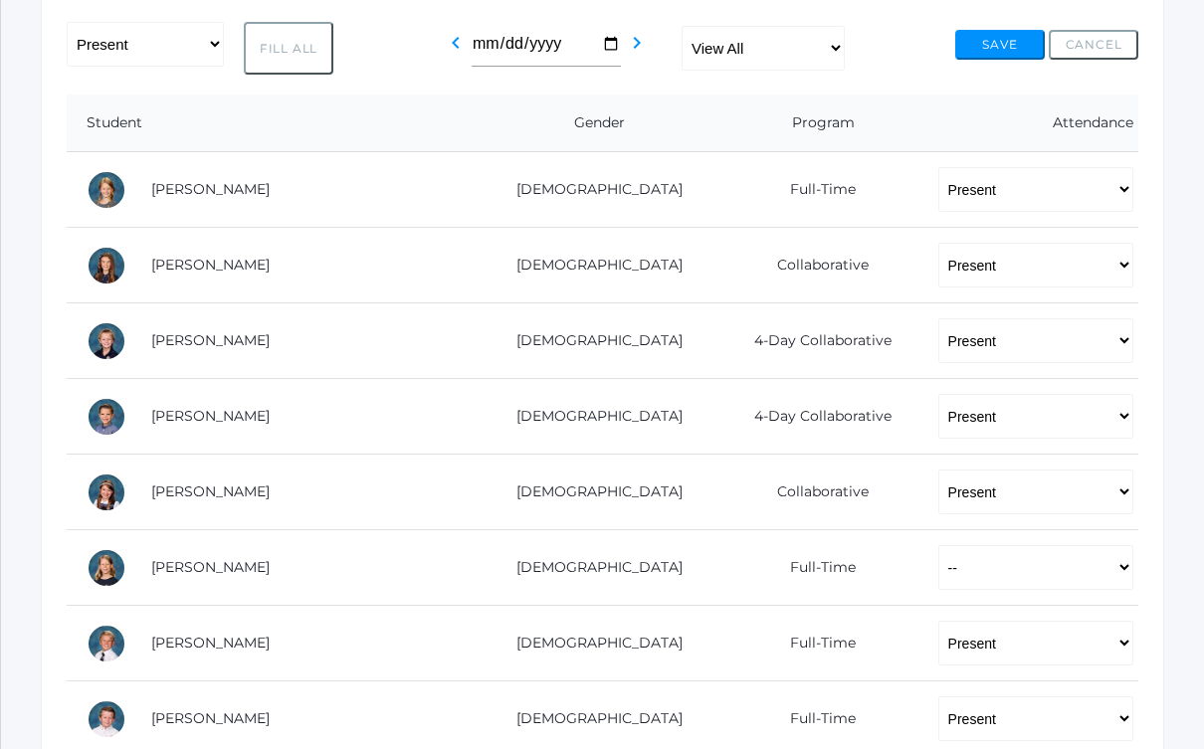
scroll to position [359, 0]
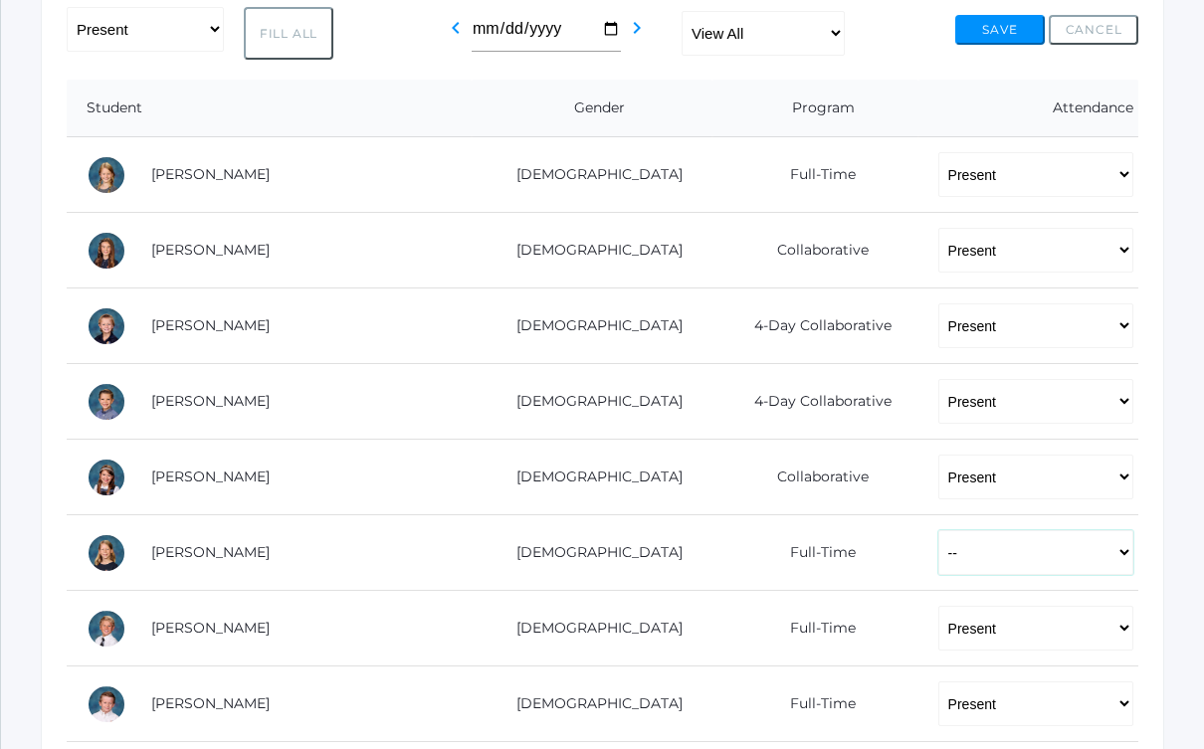
select select "P"
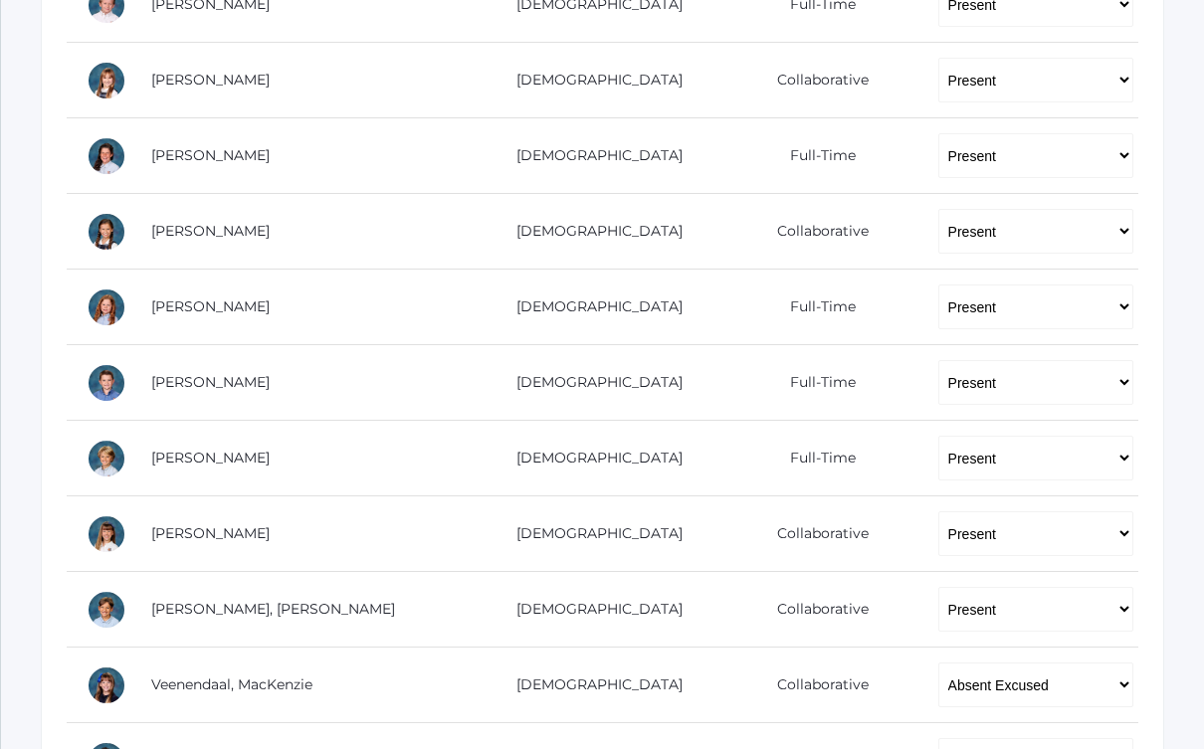
scroll to position [1208, 0]
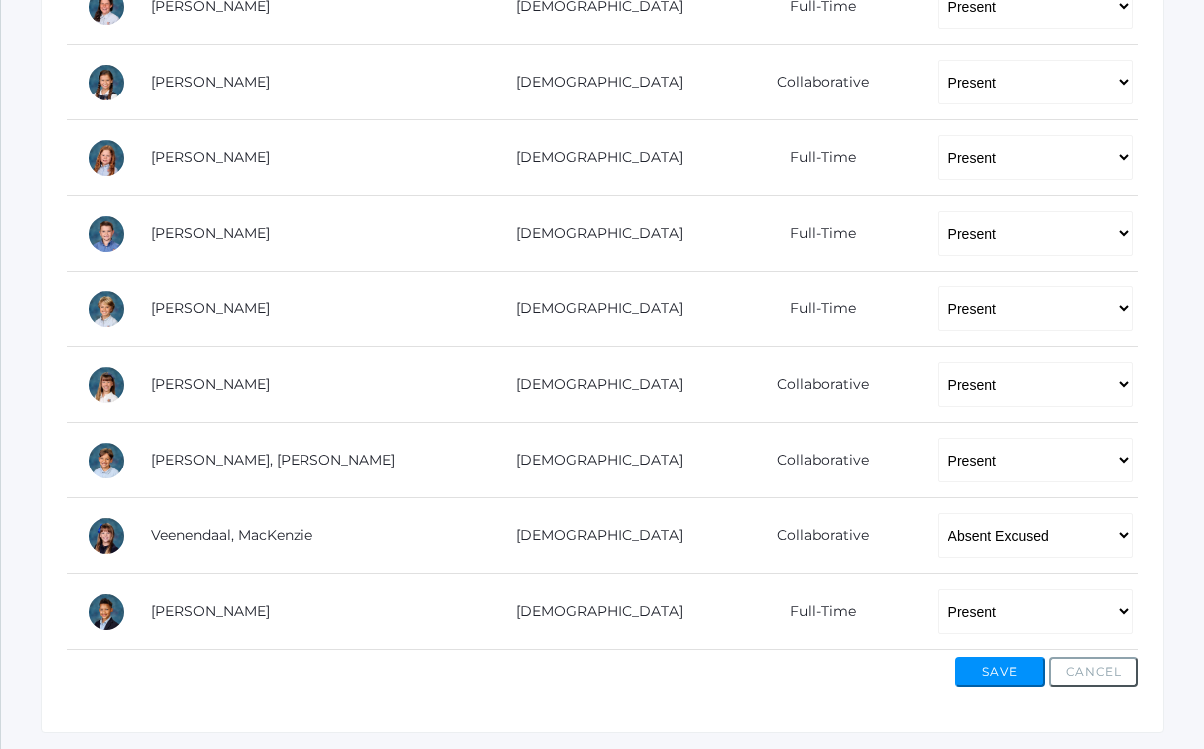
click at [979, 671] on button "Save" at bounding box center [1000, 672] width 90 height 30
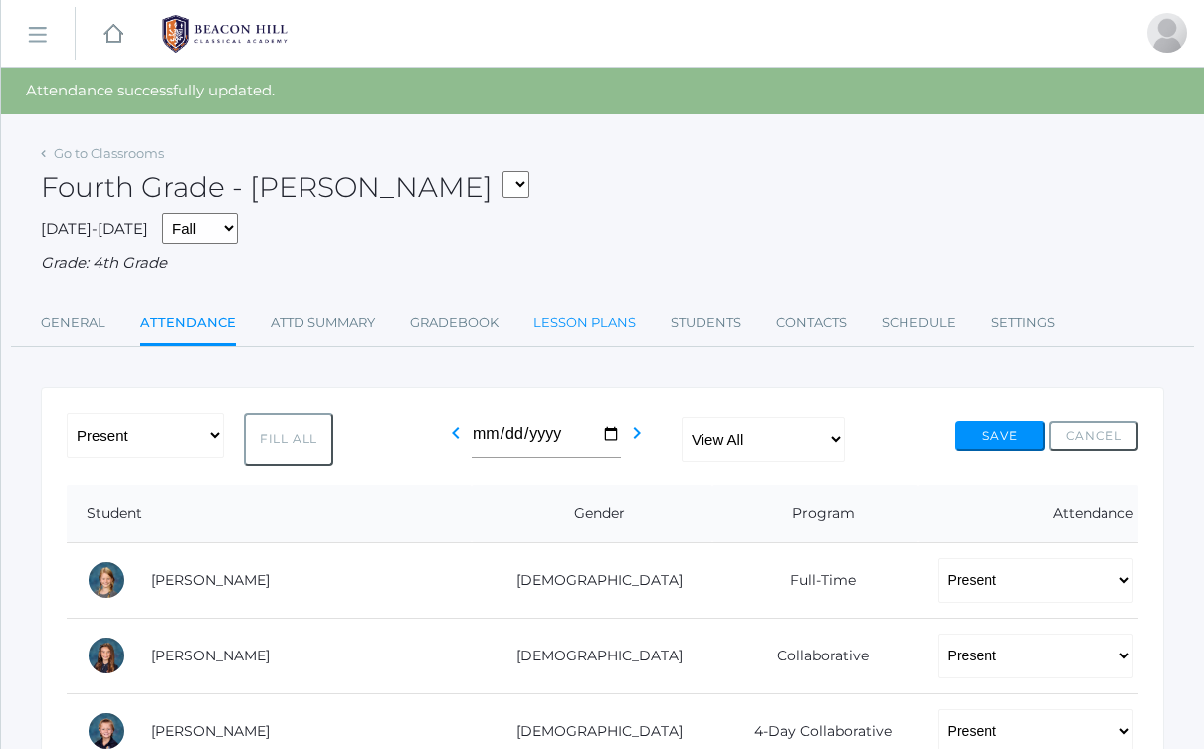
click at [586, 319] on link "Lesson Plans" at bounding box center [584, 323] width 102 height 40
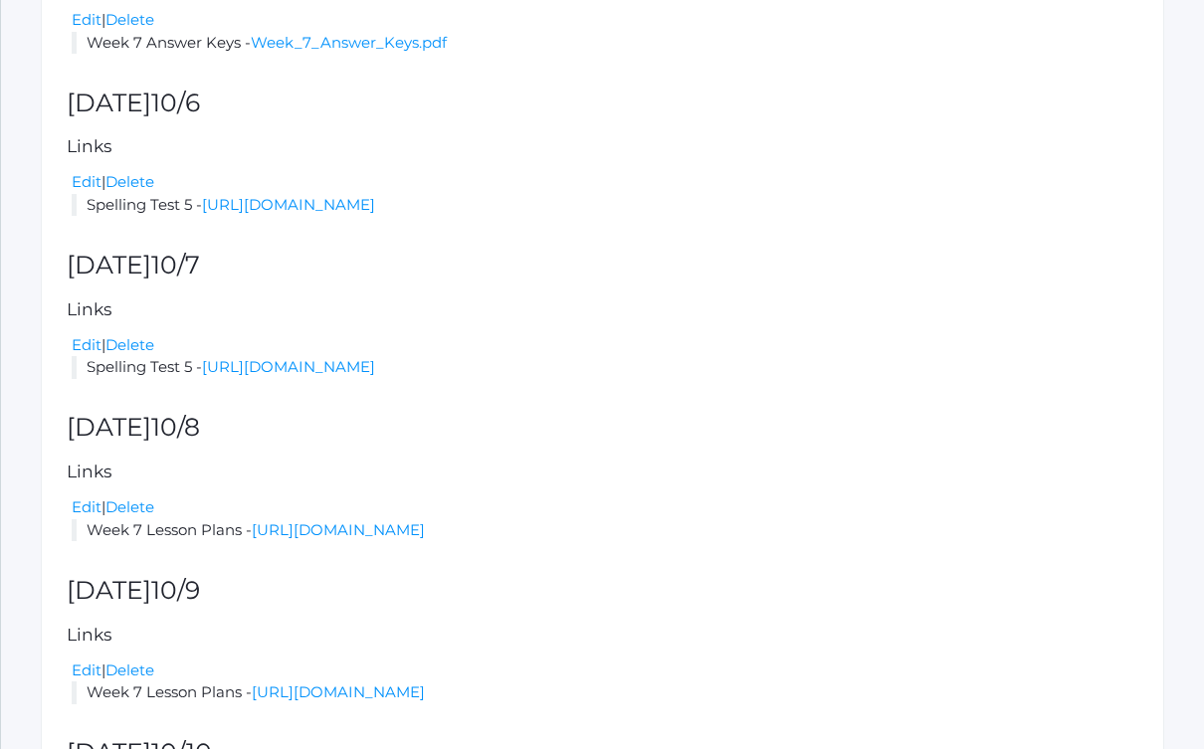
scroll to position [588, 0]
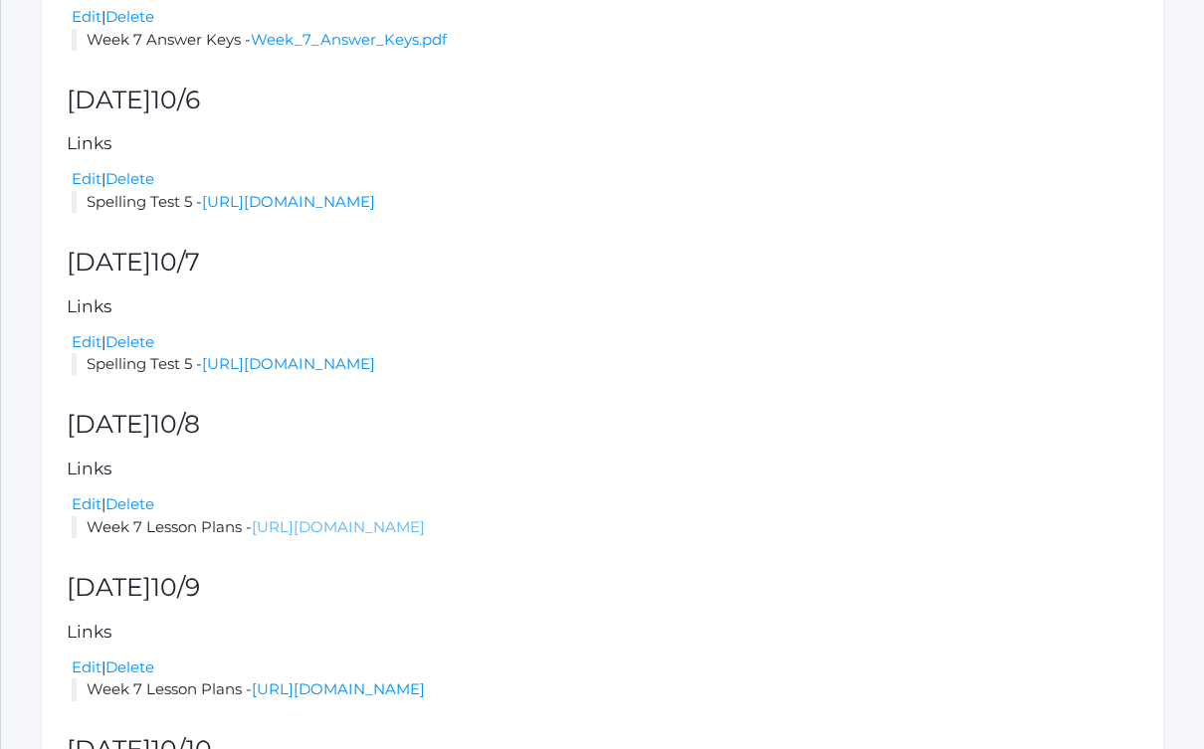
click at [363, 517] on link "[URL][DOMAIN_NAME]" at bounding box center [338, 526] width 173 height 19
